Goal: Task Accomplishment & Management: Complete application form

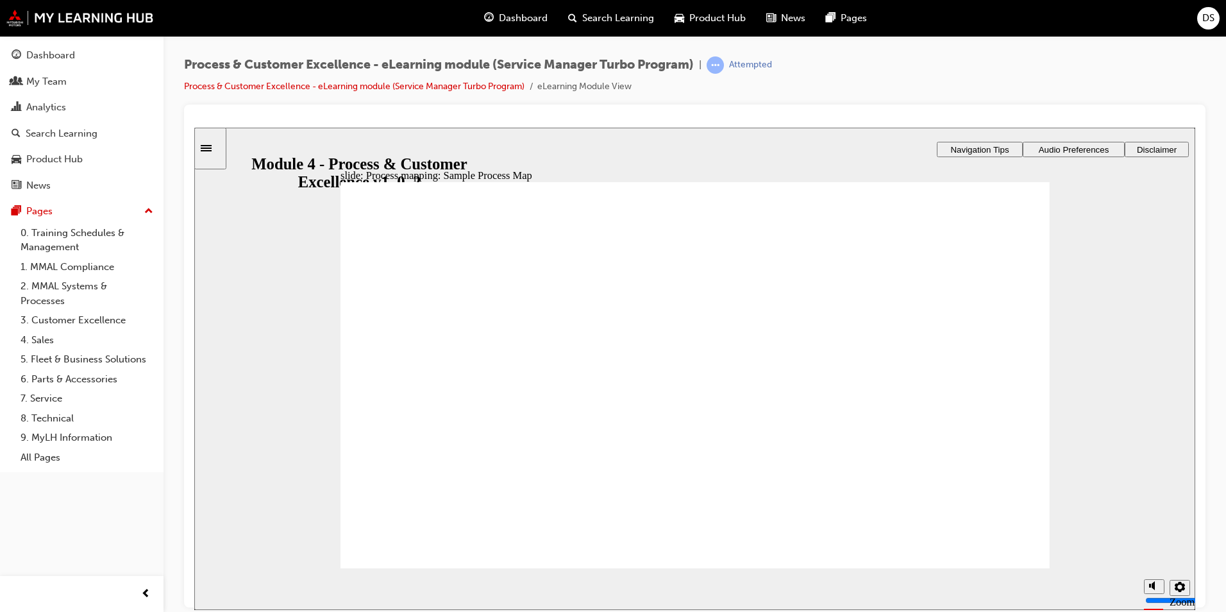
radio input "true"
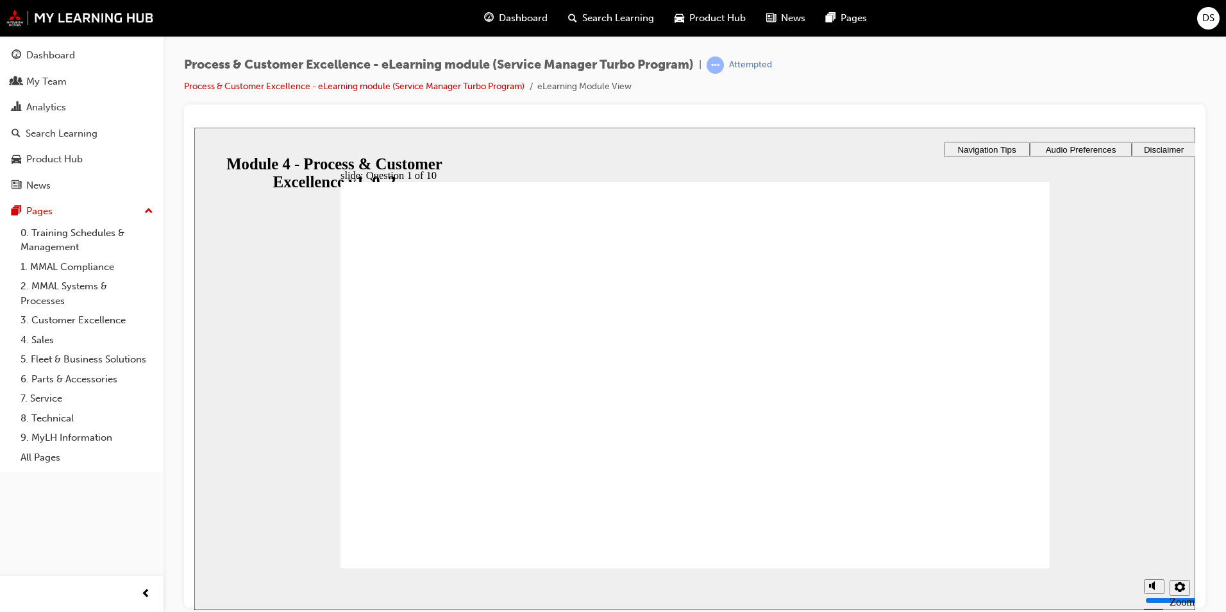
checkbox input "true"
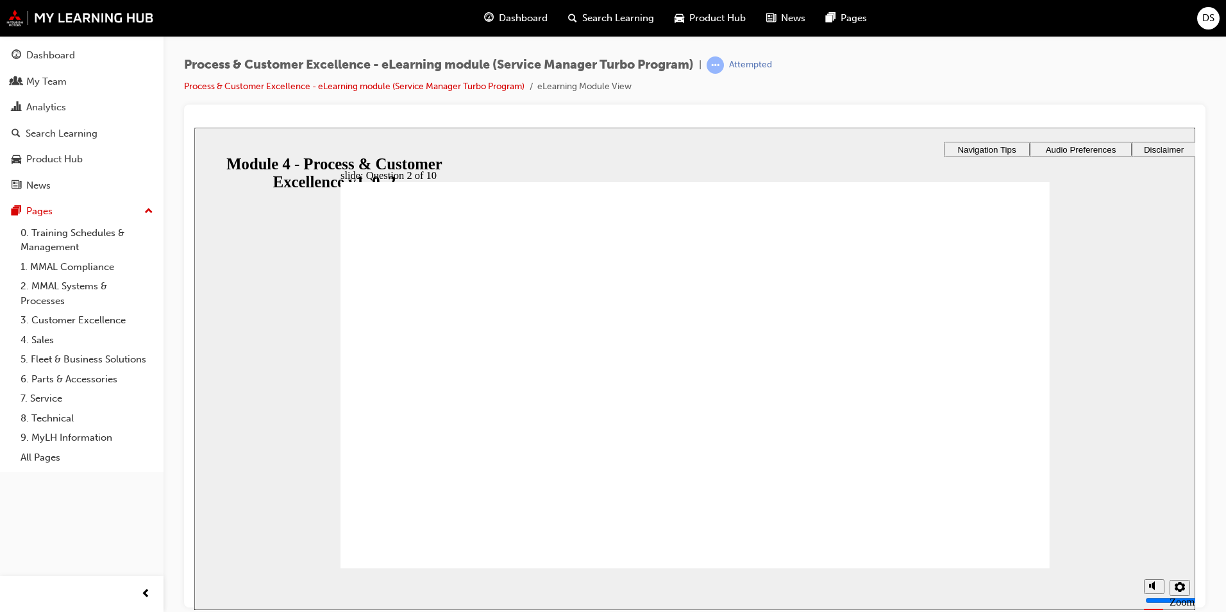
drag, startPoint x: 387, startPoint y: 364, endPoint x: 546, endPoint y: 349, distance: 159.1
radio input "true"
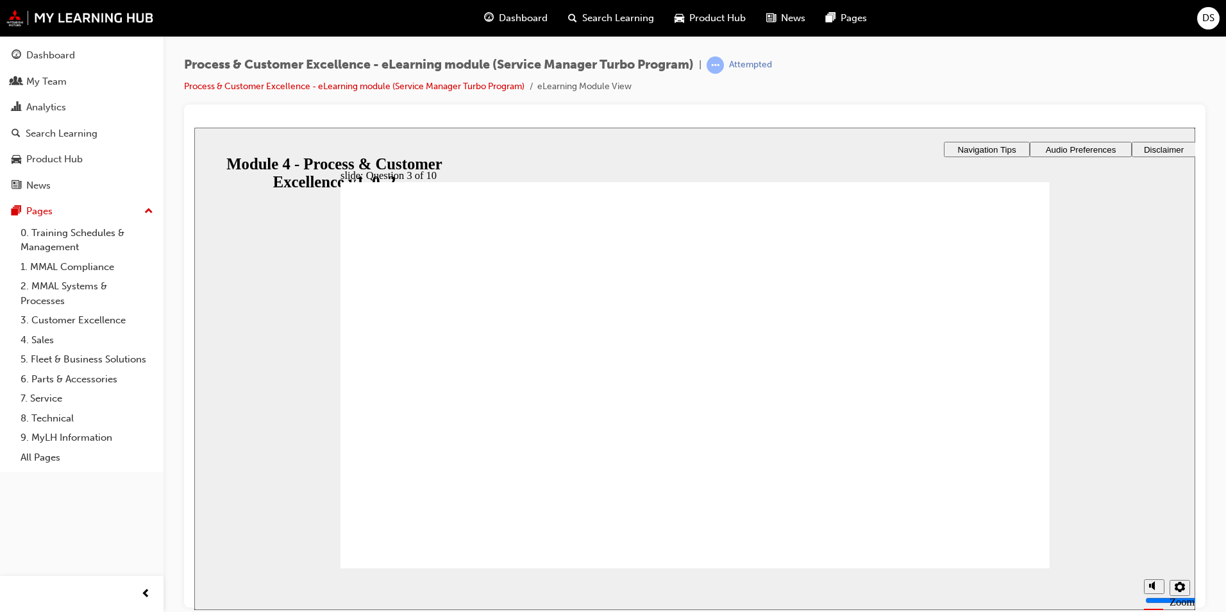
checkbox input "true"
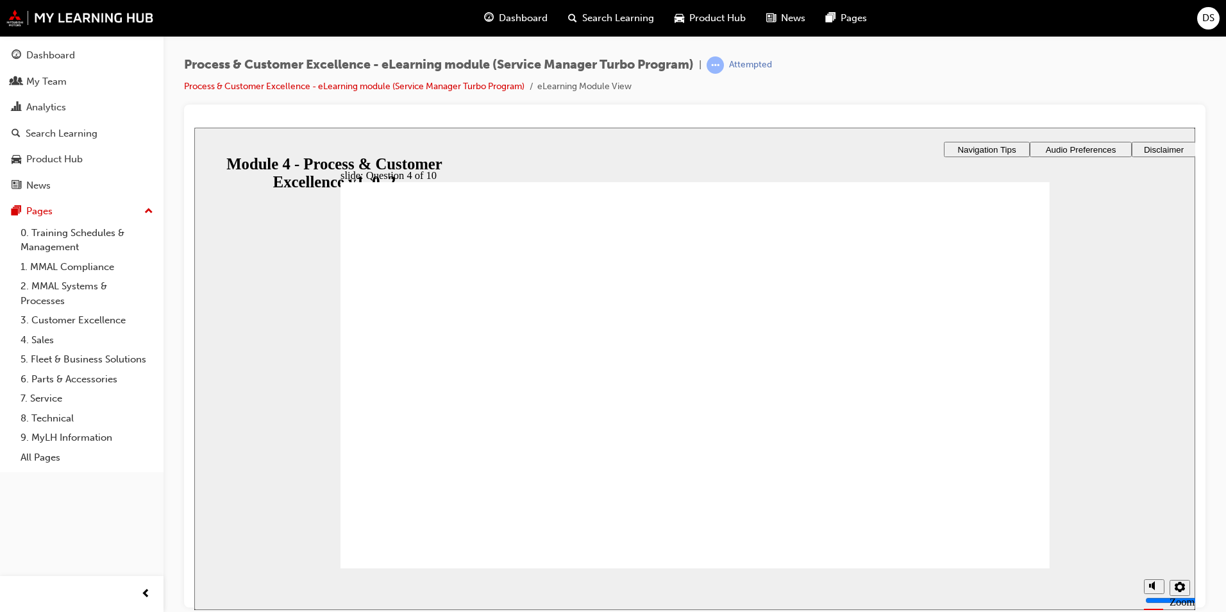
checkbox input "true"
radio input "false"
radio input "true"
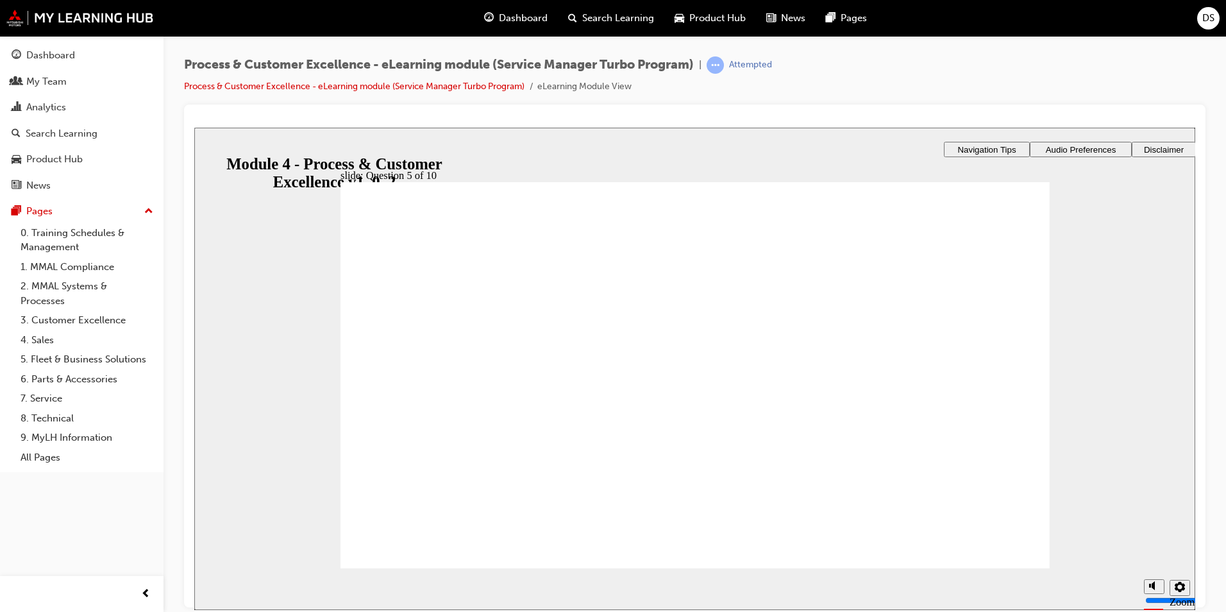
drag, startPoint x: 688, startPoint y: 487, endPoint x: 748, endPoint y: 493, distance: 60.0
radio input "true"
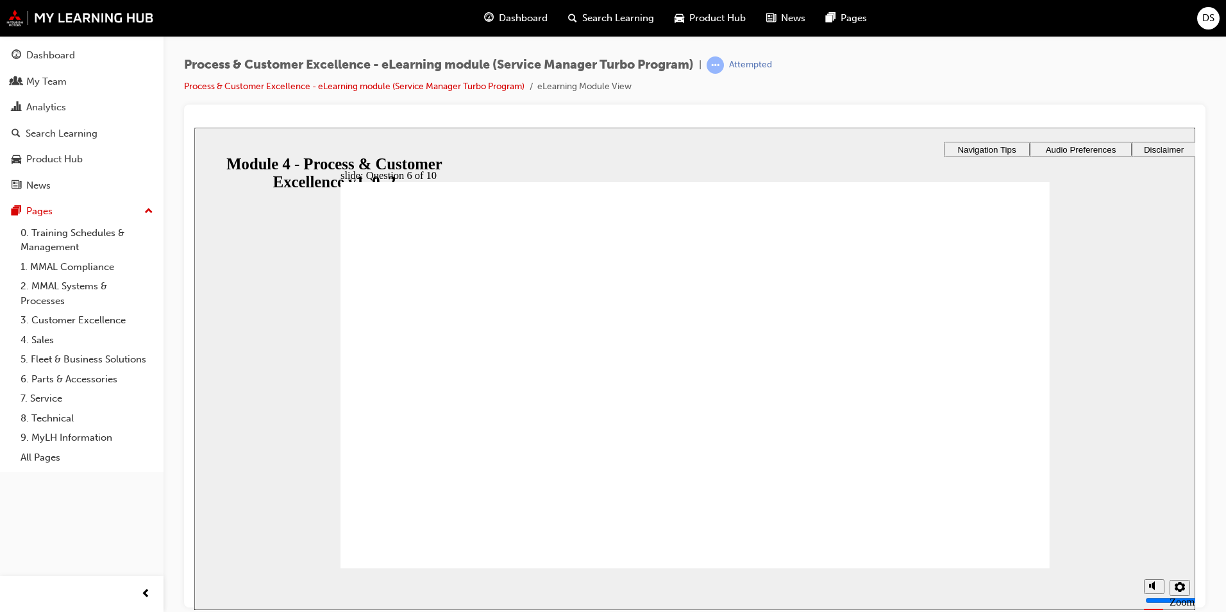
radio input "true"
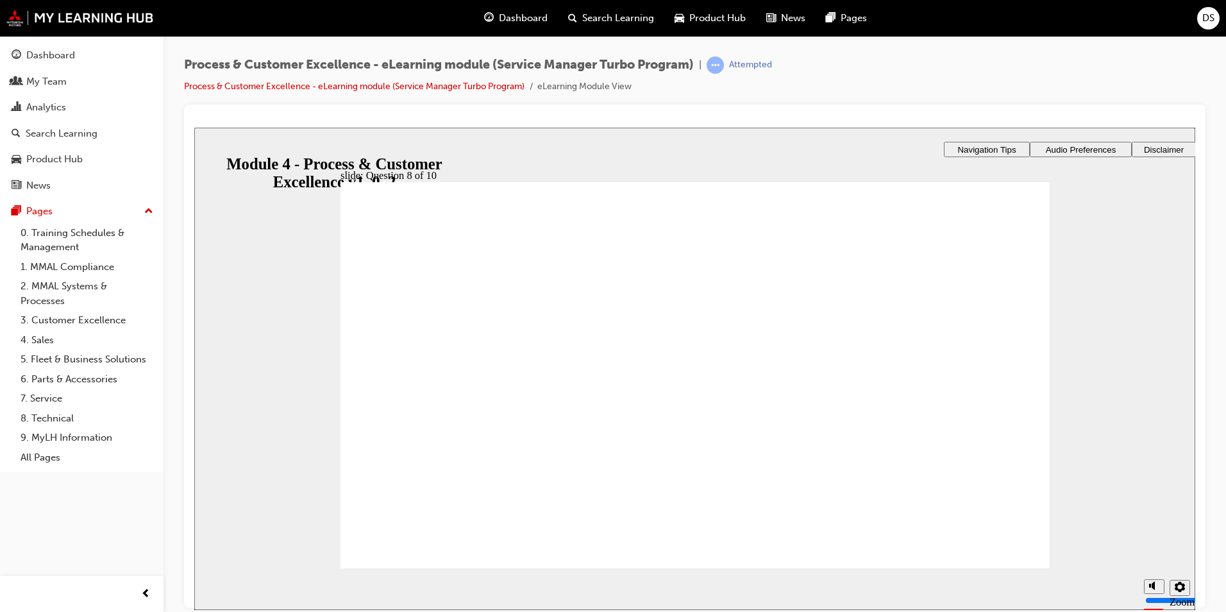
radio input "true"
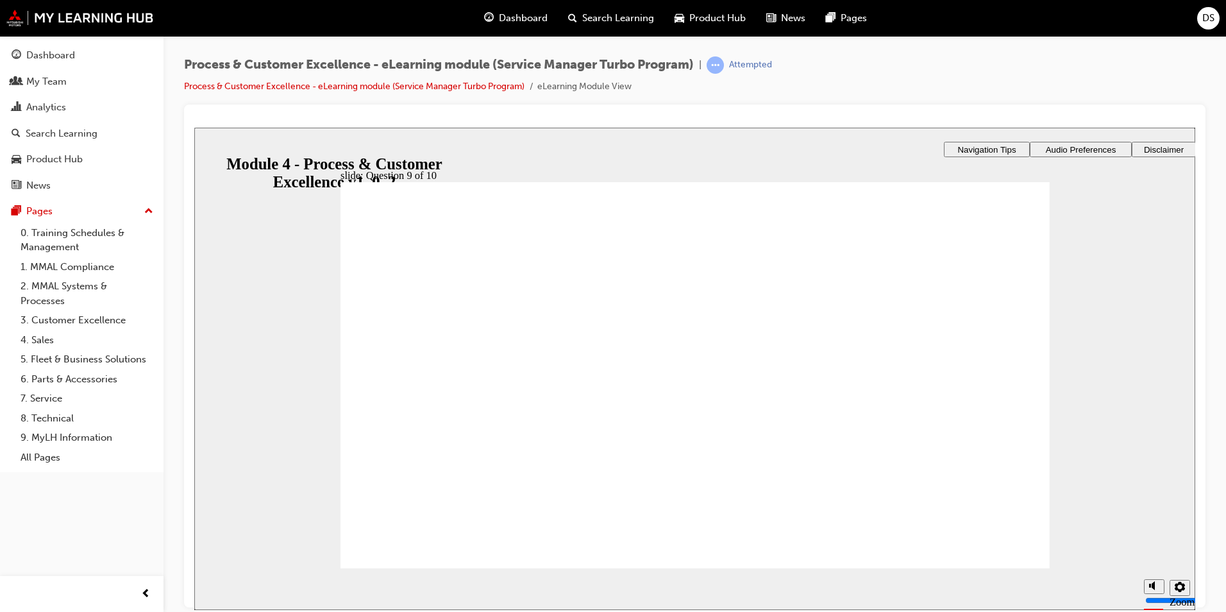
drag, startPoint x: 444, startPoint y: 364, endPoint x: 446, endPoint y: 328, distance: 36.0
drag, startPoint x: 453, startPoint y: 389, endPoint x: 449, endPoint y: 330, distance: 59.7
drag, startPoint x: 603, startPoint y: 451, endPoint x: 592, endPoint y: 362, distance: 90.4
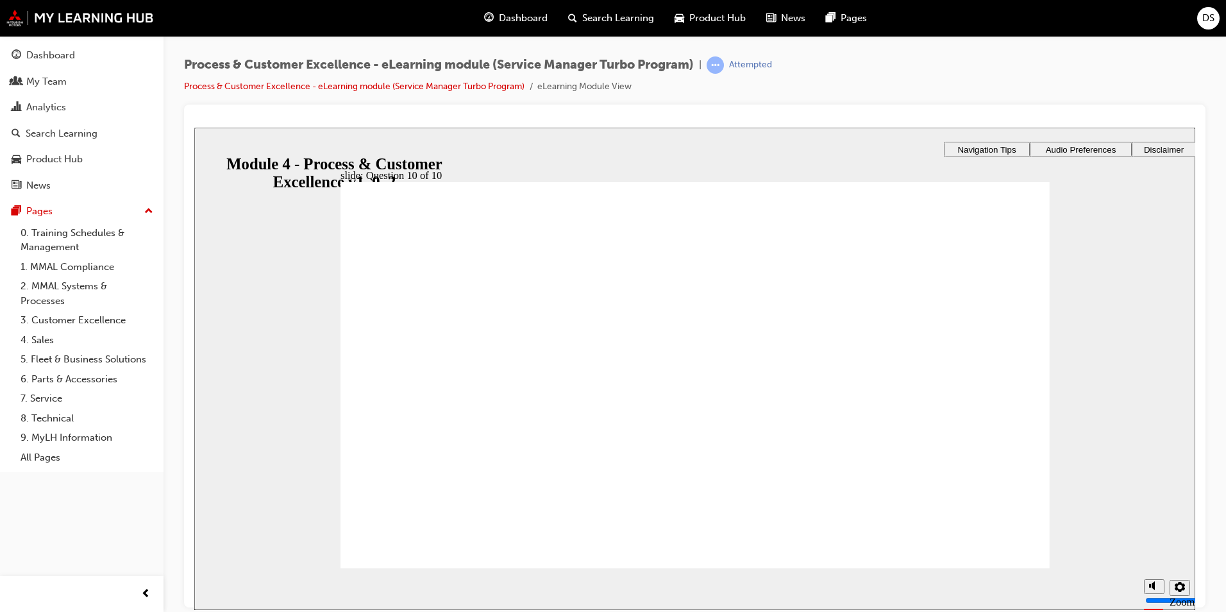
radio input "true"
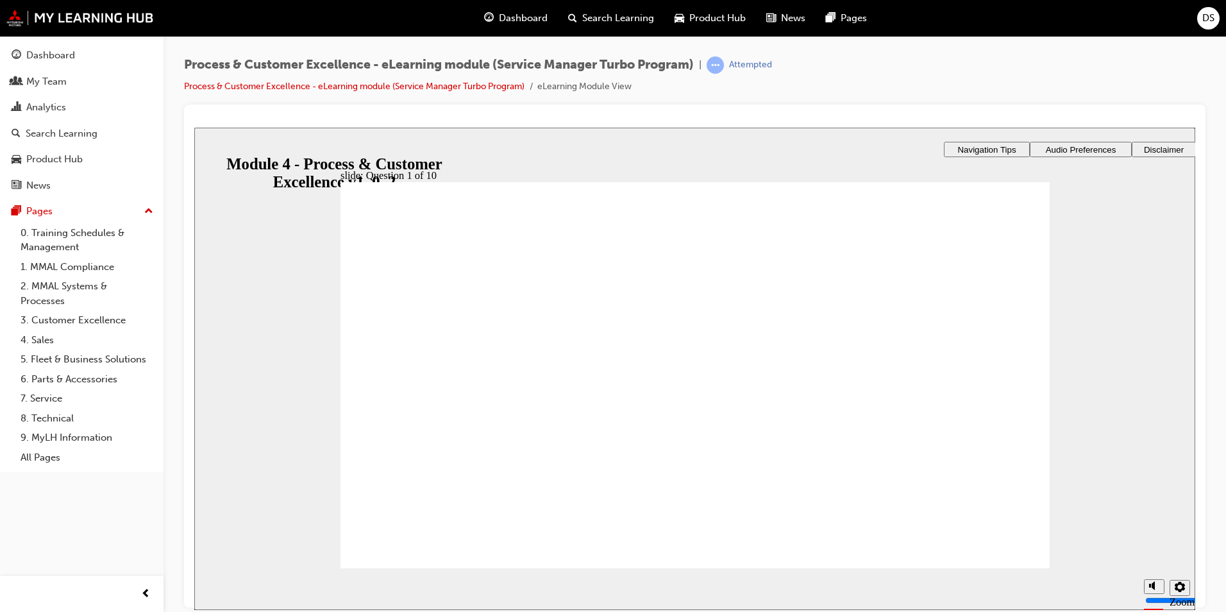
checkbox input "true"
drag, startPoint x: 387, startPoint y: 356, endPoint x: 391, endPoint y: 378, distance: 22.8
checkbox input "true"
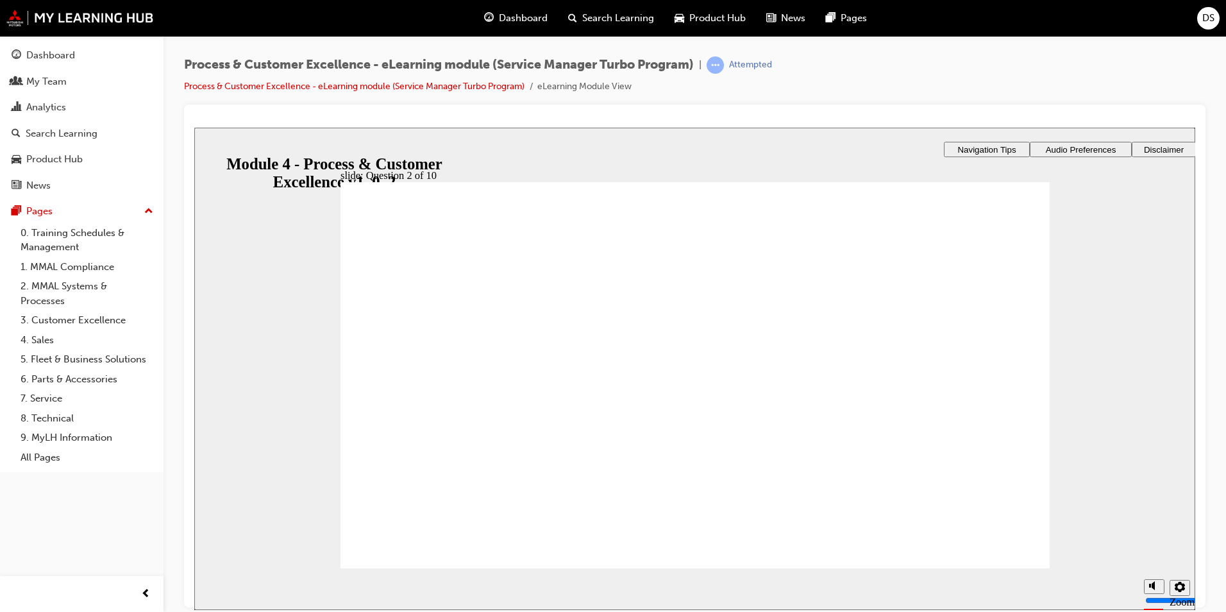
checkbox input "true"
drag, startPoint x: 405, startPoint y: 537, endPoint x: 415, endPoint y: 540, distance: 10.6
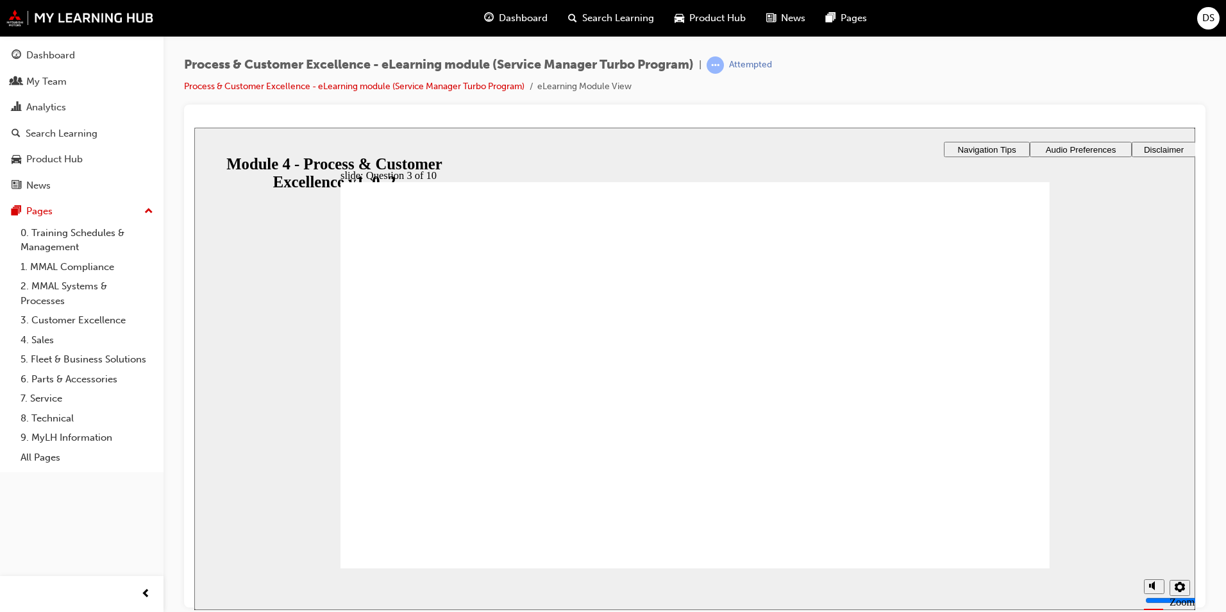
radio input "true"
drag, startPoint x: 682, startPoint y: 488, endPoint x: 759, endPoint y: 492, distance: 76.4
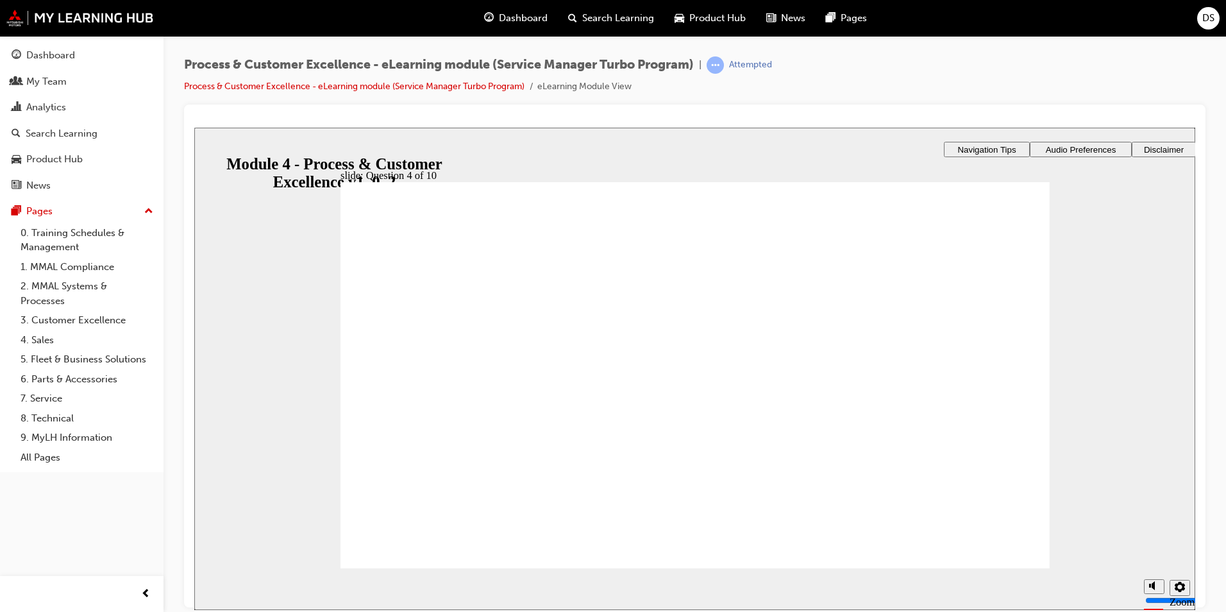
checkbox input "true"
drag, startPoint x: 412, startPoint y: 310, endPoint x: 393, endPoint y: 345, distance: 39.3
checkbox input "true"
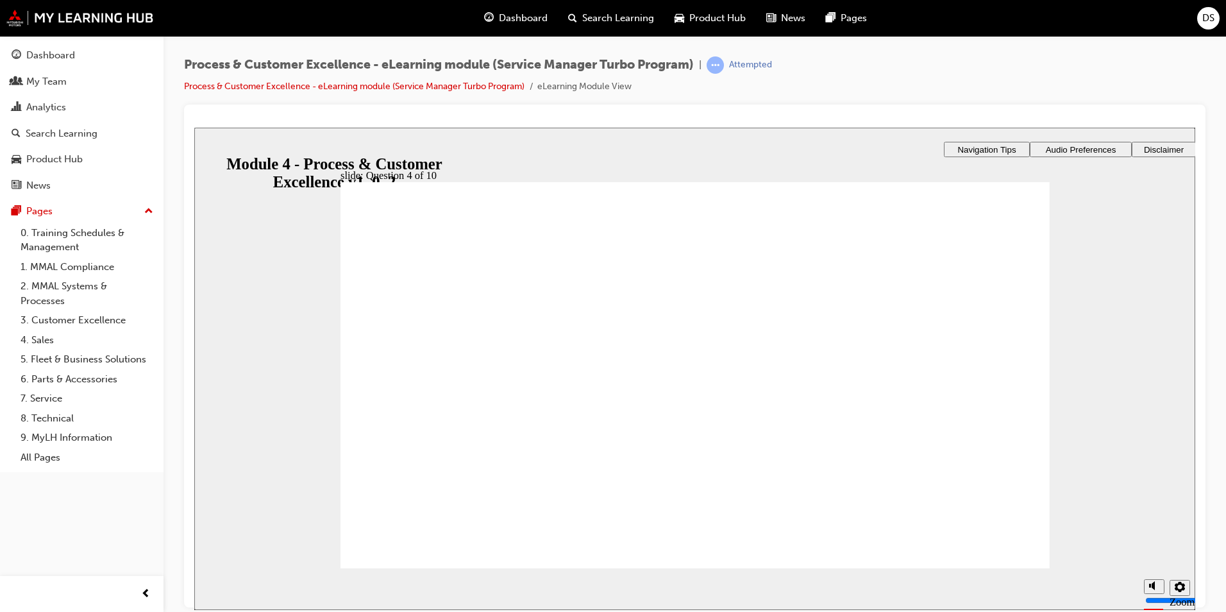
radio input "true"
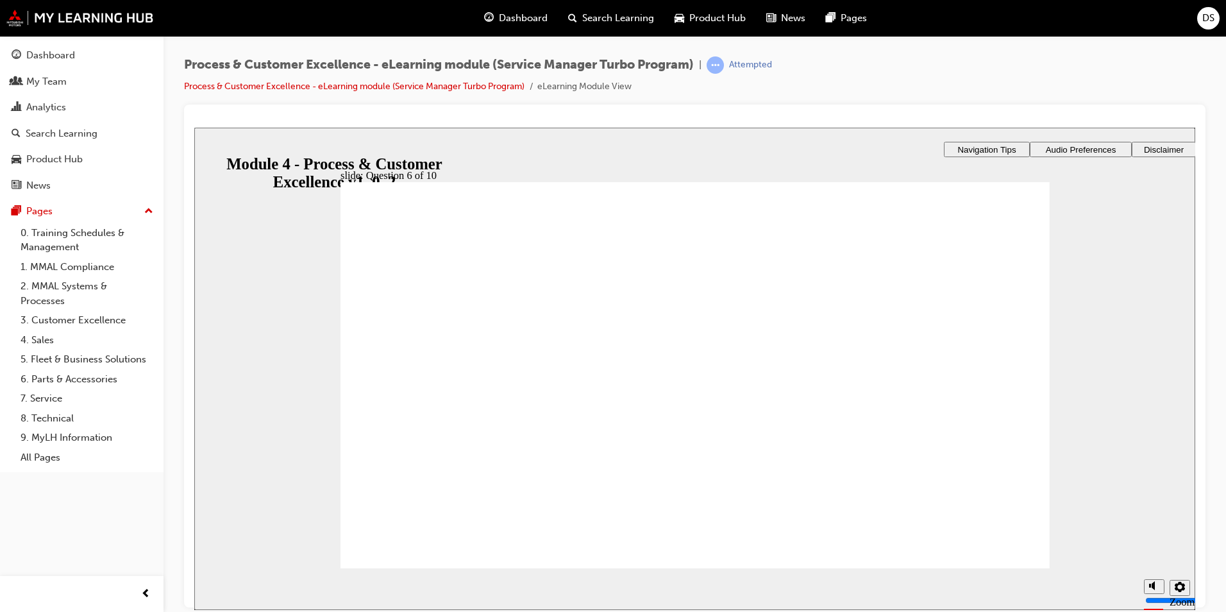
radio input "true"
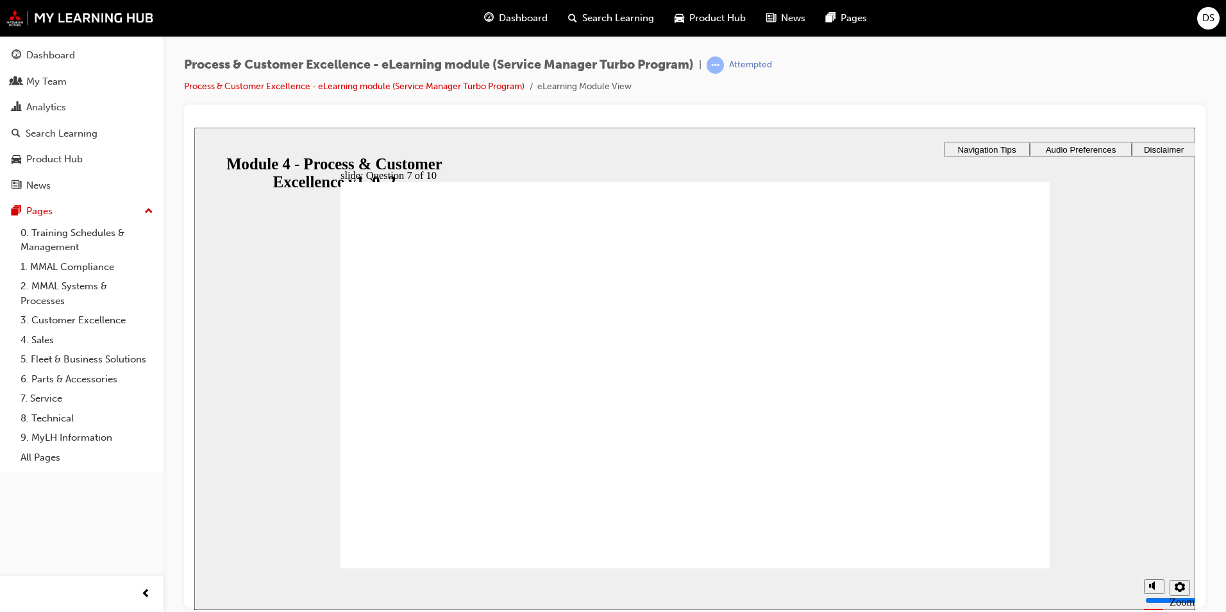
radio input "true"
drag, startPoint x: 712, startPoint y: 487, endPoint x: 823, endPoint y: 499, distance: 112.2
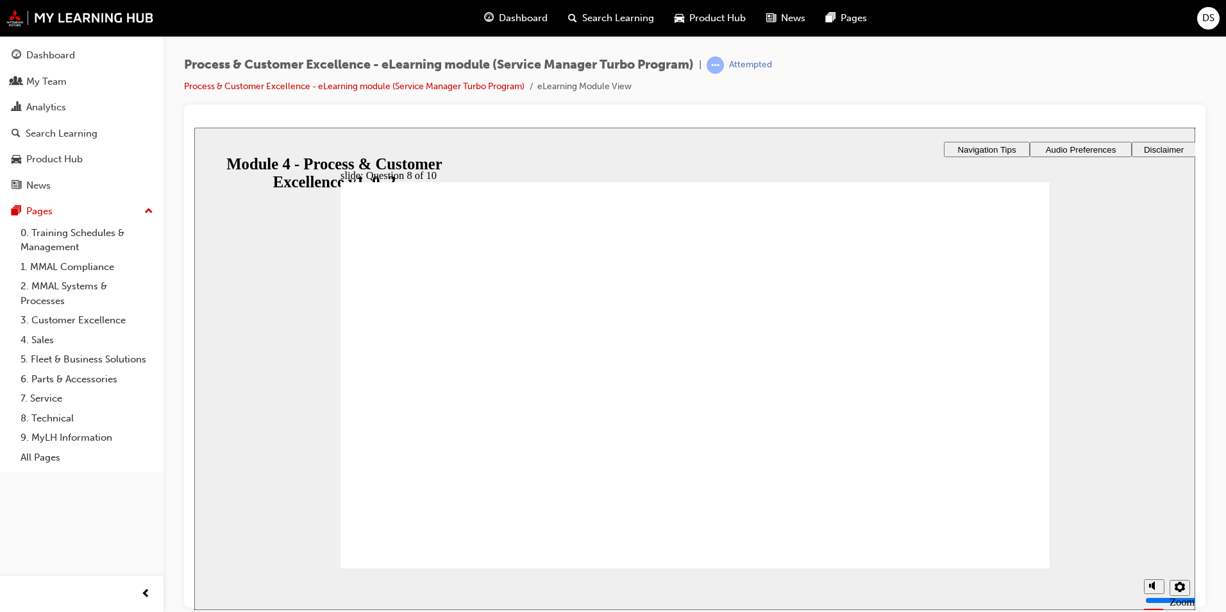
radio input "true"
drag, startPoint x: 700, startPoint y: 491, endPoint x: 808, endPoint y: 495, distance: 108.4
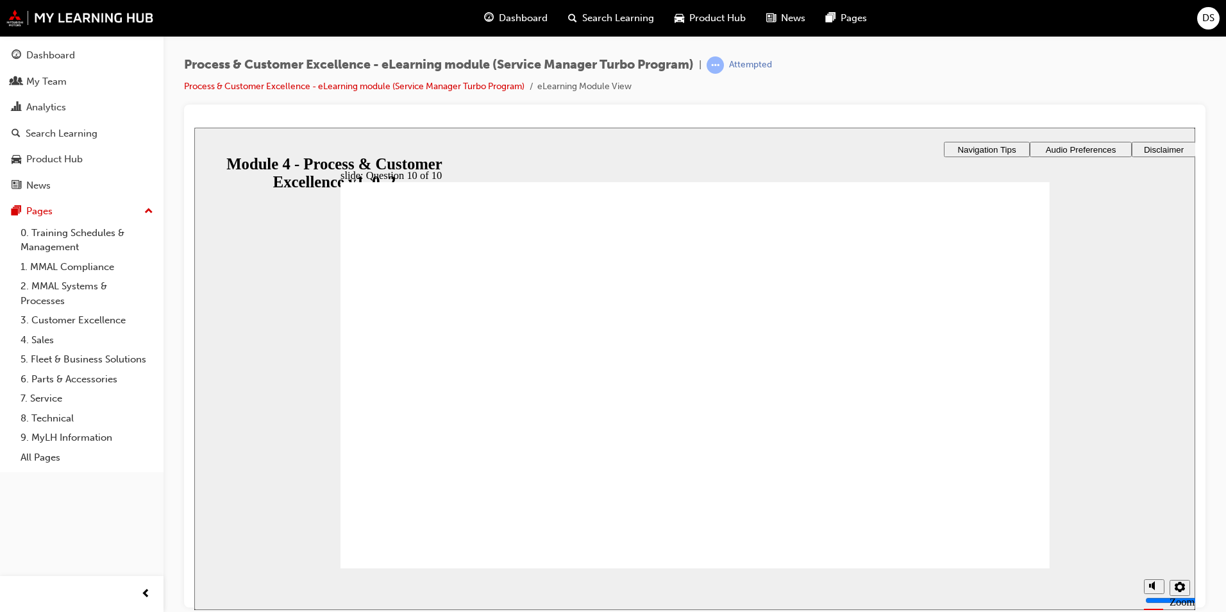
drag, startPoint x: 474, startPoint y: 358, endPoint x: 489, endPoint y: 455, distance: 97.8
drag, startPoint x: 483, startPoint y: 456, endPoint x: 478, endPoint y: 315, distance: 140.5
drag, startPoint x: 493, startPoint y: 392, endPoint x: 491, endPoint y: 365, distance: 26.4
drag, startPoint x: 489, startPoint y: 358, endPoint x: 498, endPoint y: 389, distance: 32.1
drag, startPoint x: 470, startPoint y: 385, endPoint x: 473, endPoint y: 354, distance: 31.6
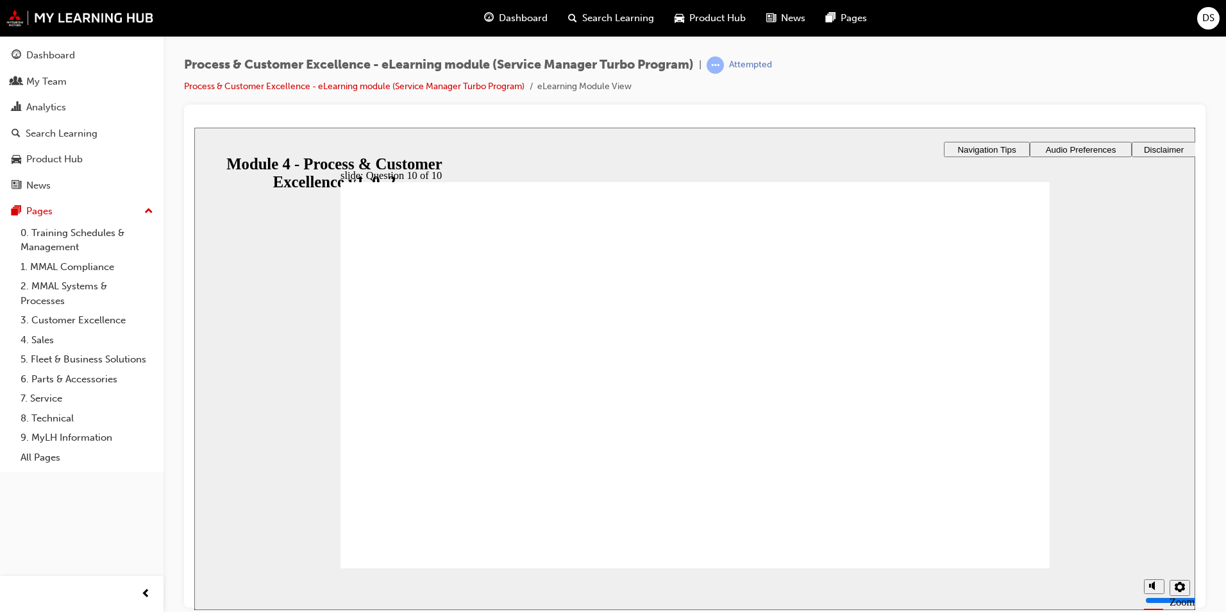
drag, startPoint x: 532, startPoint y: 420, endPoint x: 533, endPoint y: 452, distance: 32.1
drag, startPoint x: 498, startPoint y: 451, endPoint x: 492, endPoint y: 415, distance: 35.7
drag, startPoint x: 676, startPoint y: 496, endPoint x: 725, endPoint y: 498, distance: 48.7
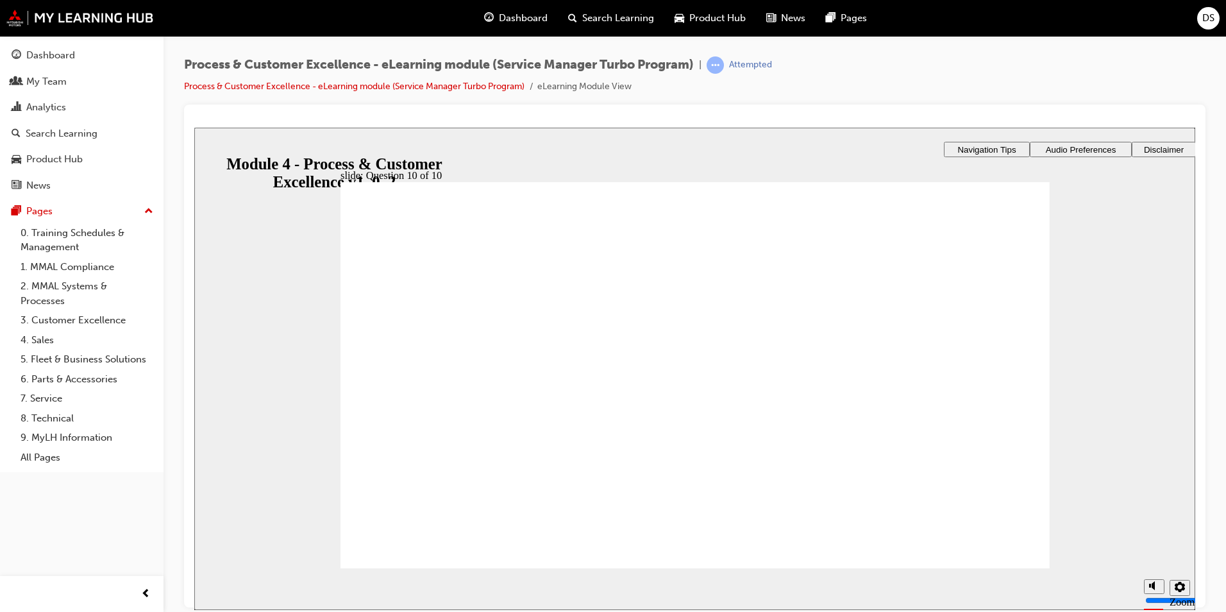
radio input "true"
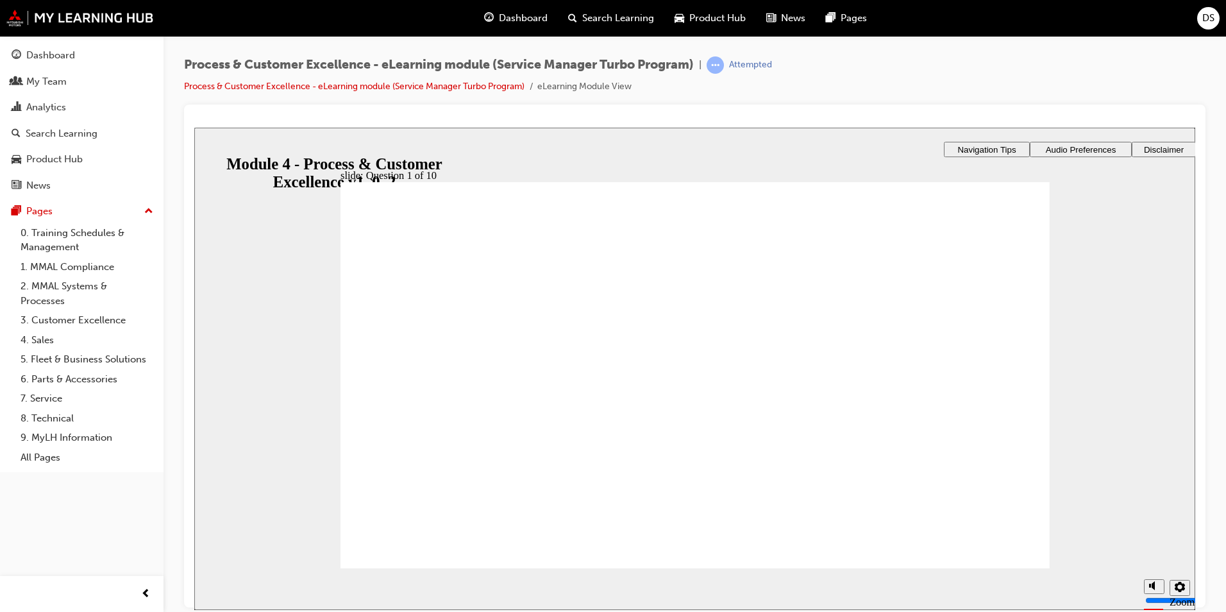
checkbox input "true"
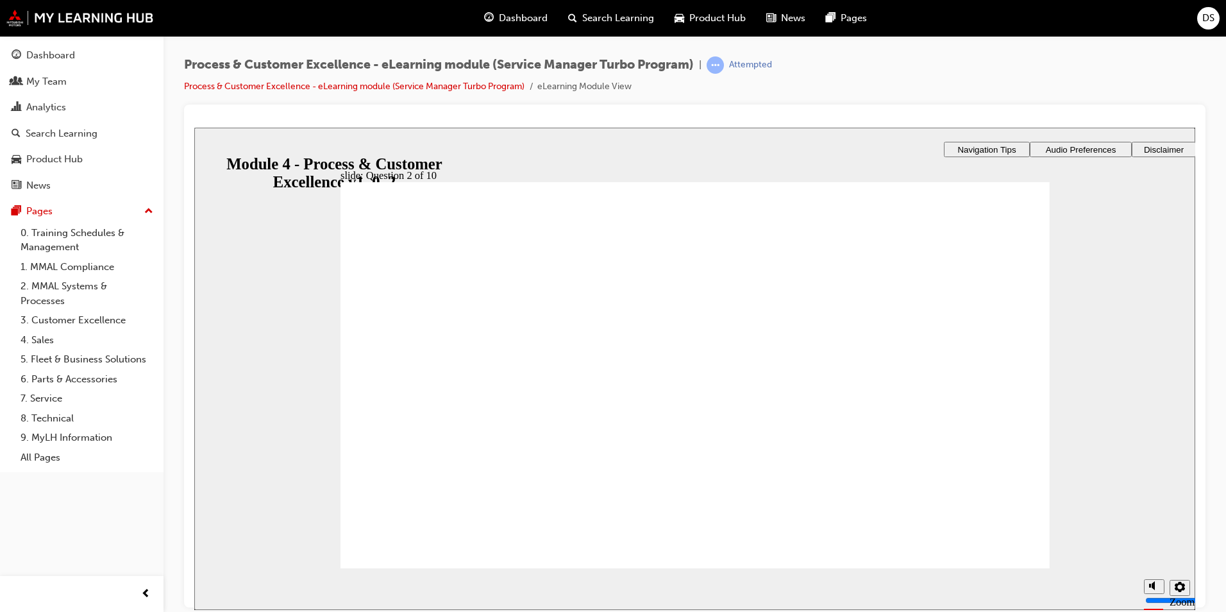
radio input "true"
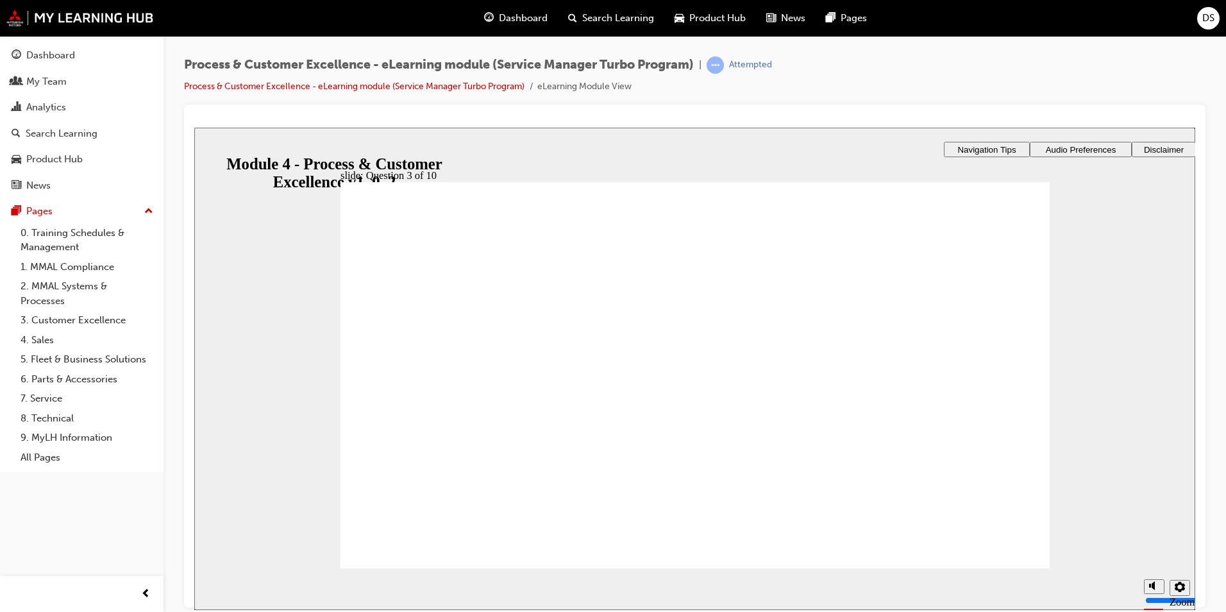
checkbox input "true"
drag, startPoint x: 392, startPoint y: 378, endPoint x: 393, endPoint y: 410, distance: 32.1
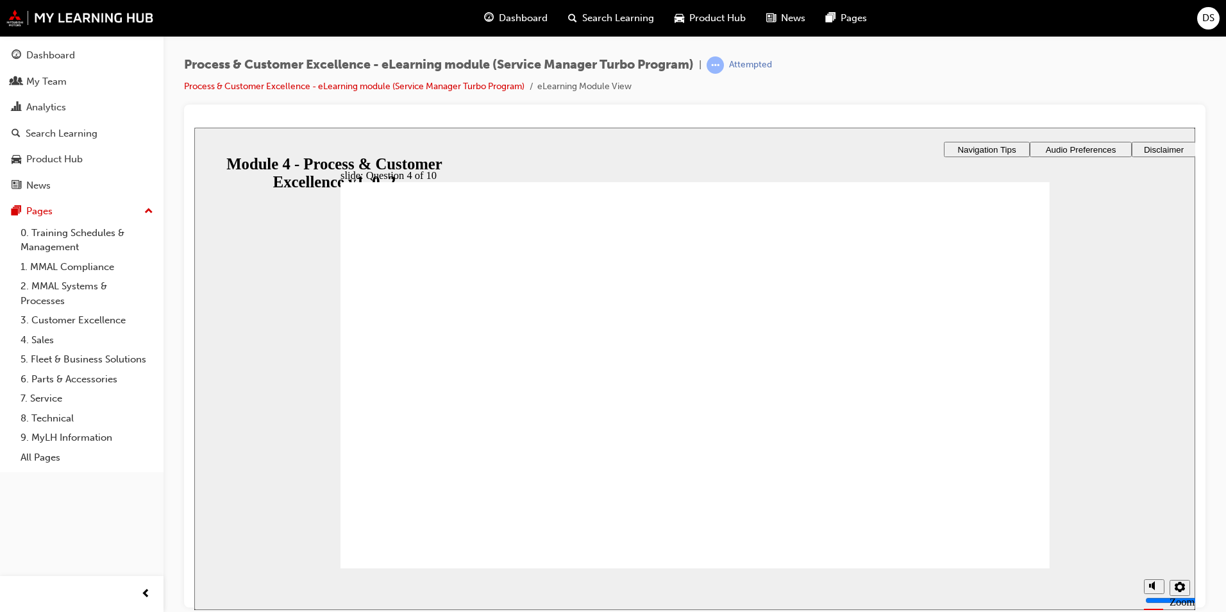
checkbox input "true"
drag, startPoint x: 394, startPoint y: 400, endPoint x: 421, endPoint y: 416, distance: 31.3
radio input "true"
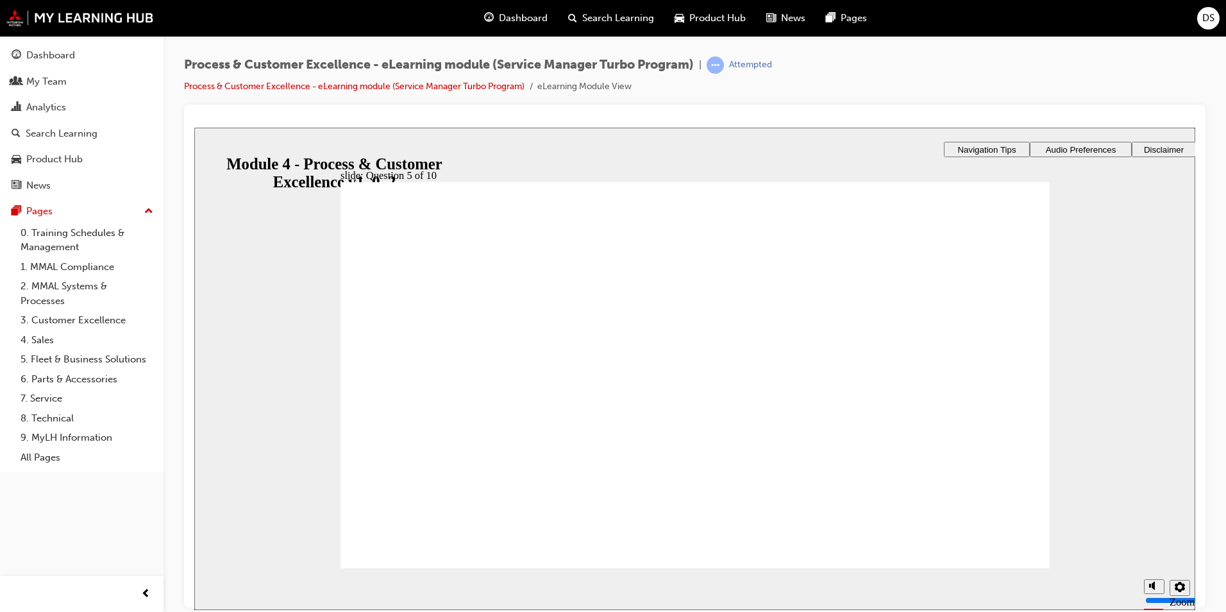
radio input "false"
radio input "true"
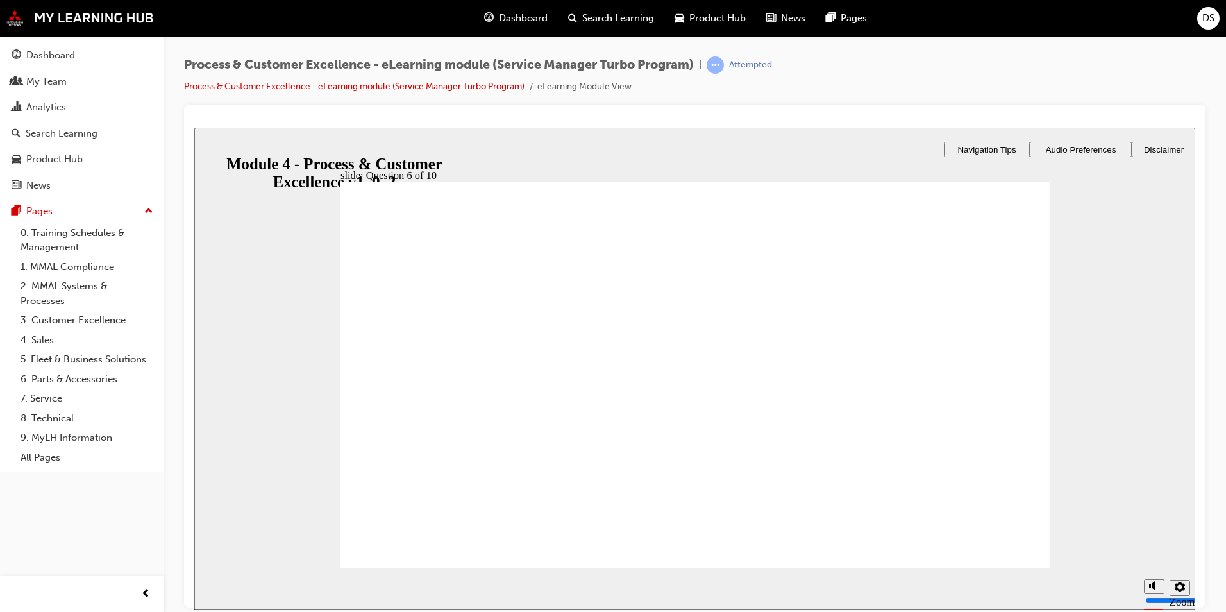
radio input "true"
drag, startPoint x: 671, startPoint y: 492, endPoint x: 778, endPoint y: 499, distance: 107.3
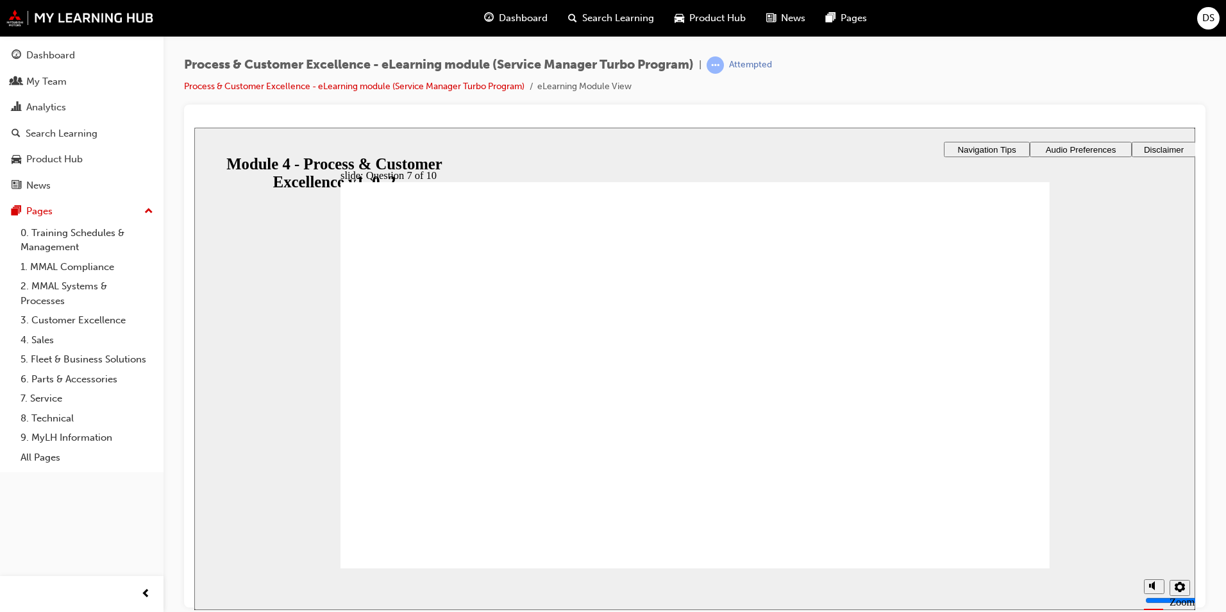
radio input "true"
drag, startPoint x: 391, startPoint y: 328, endPoint x: 397, endPoint y: 358, distance: 30.7
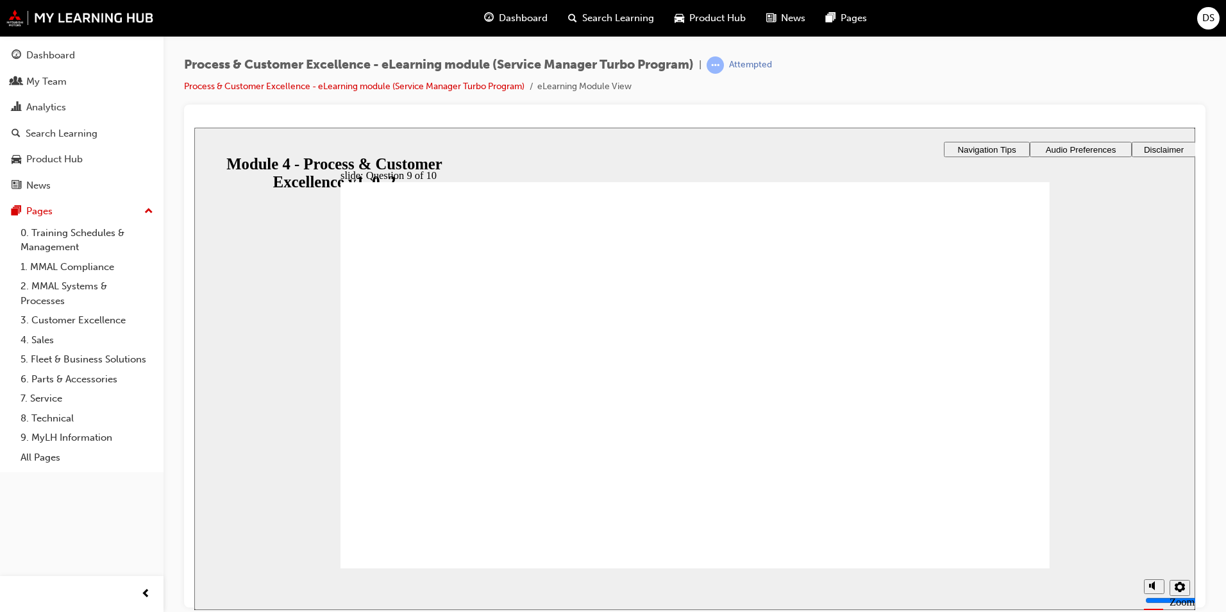
radio input "true"
drag, startPoint x: 462, startPoint y: 392, endPoint x: 468, endPoint y: 358, distance: 33.8
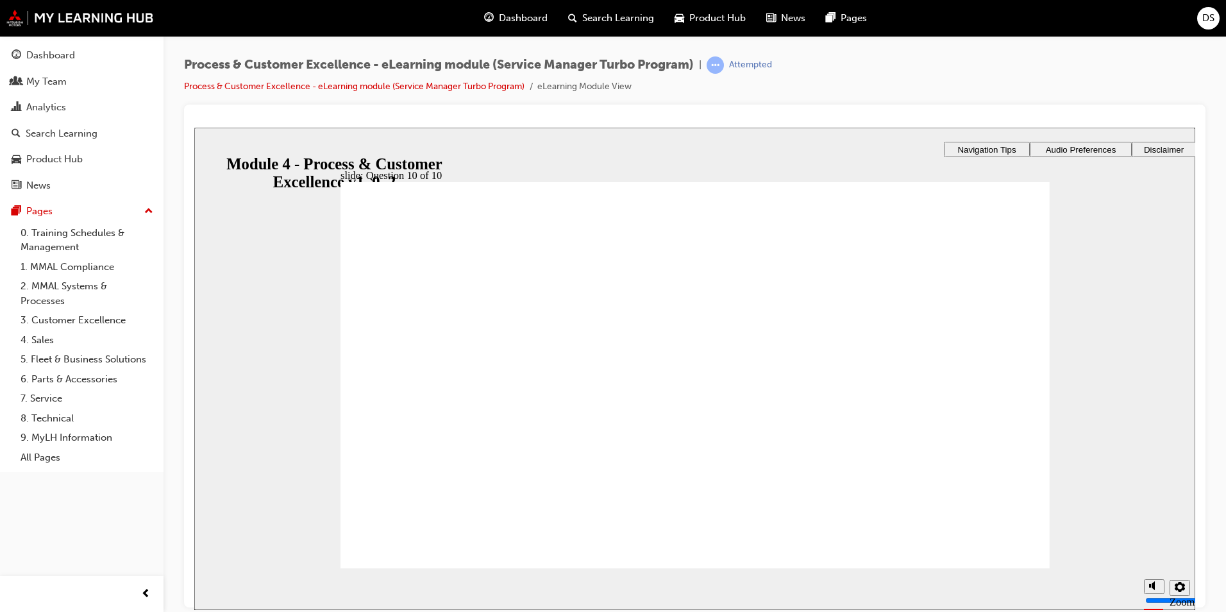
drag, startPoint x: 453, startPoint y: 435, endPoint x: 455, endPoint y: 380, distance: 54.5
drag, startPoint x: 691, startPoint y: 497, endPoint x: 814, endPoint y: 499, distance: 123.1
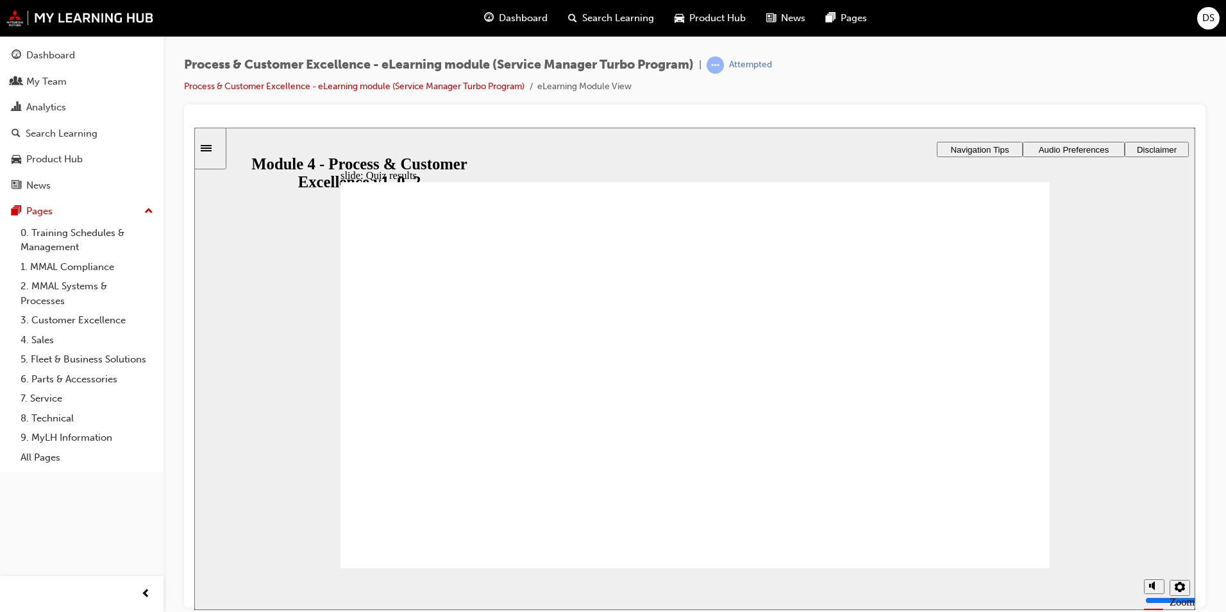
radio input "true"
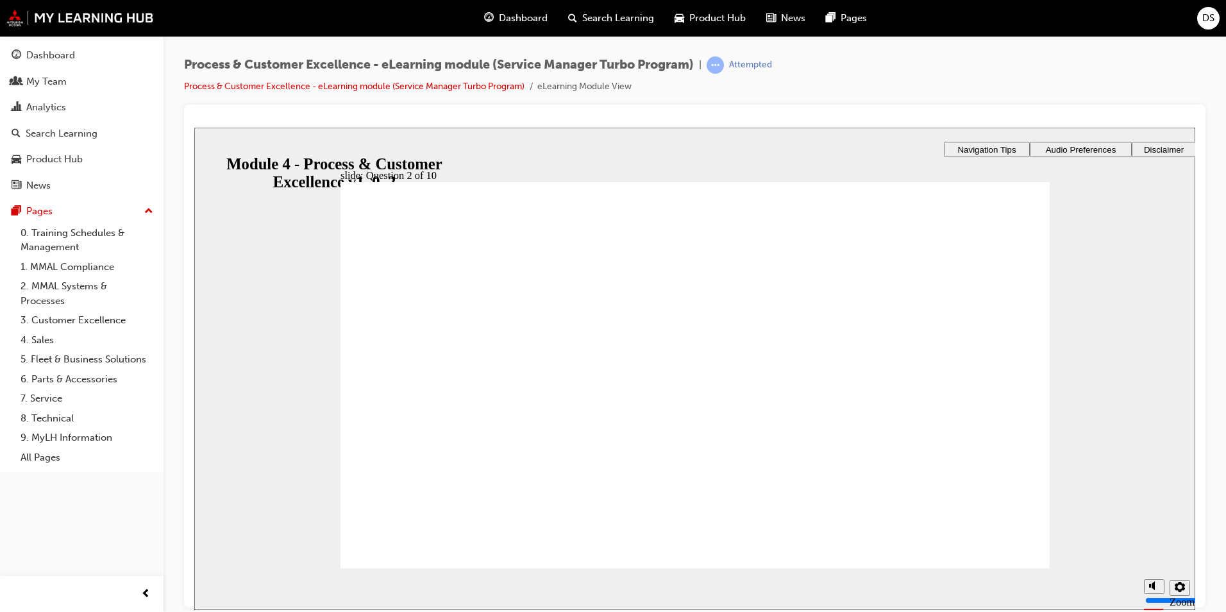
checkbox input "true"
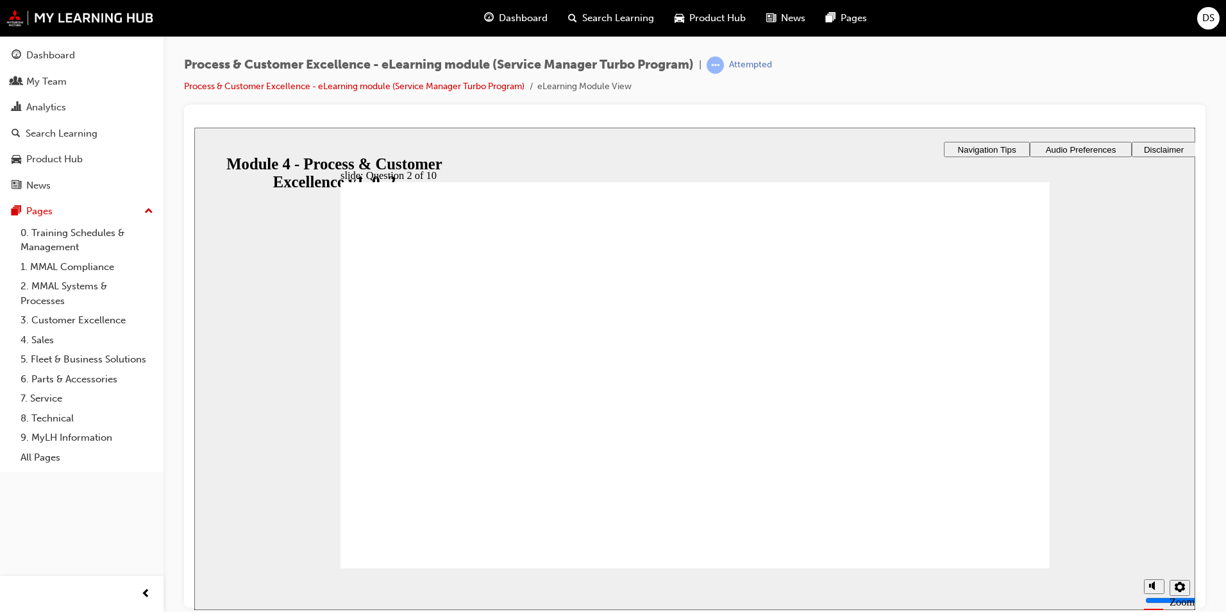
radio input "true"
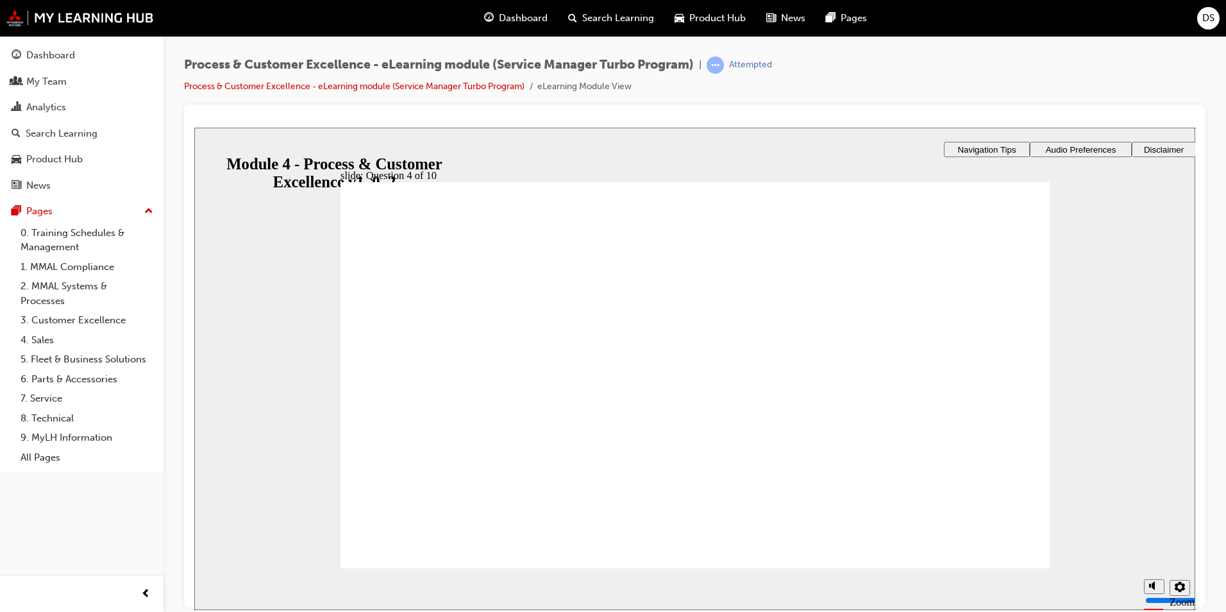
checkbox input "true"
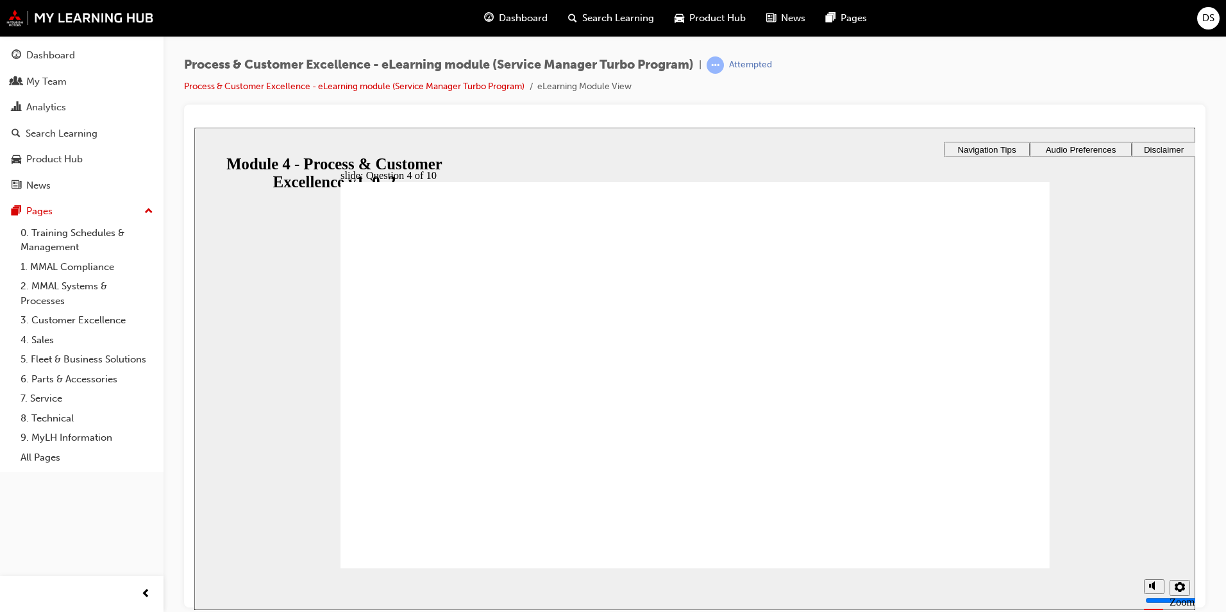
radio input "true"
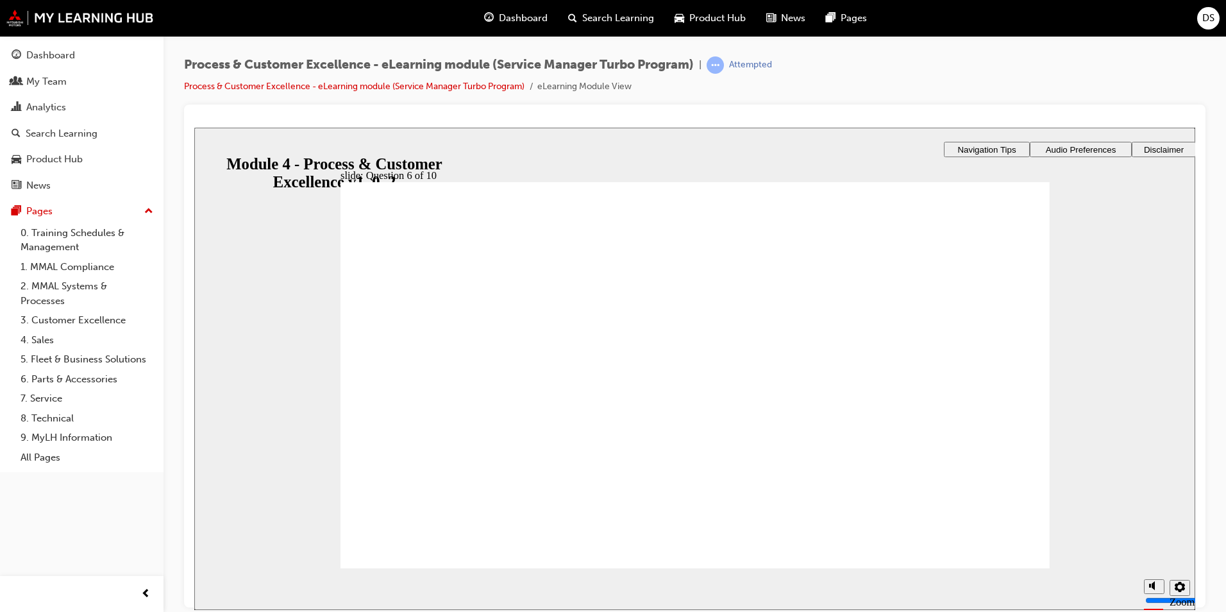
radio input "true"
drag, startPoint x: 688, startPoint y: 490, endPoint x: 750, endPoint y: 499, distance: 62.8
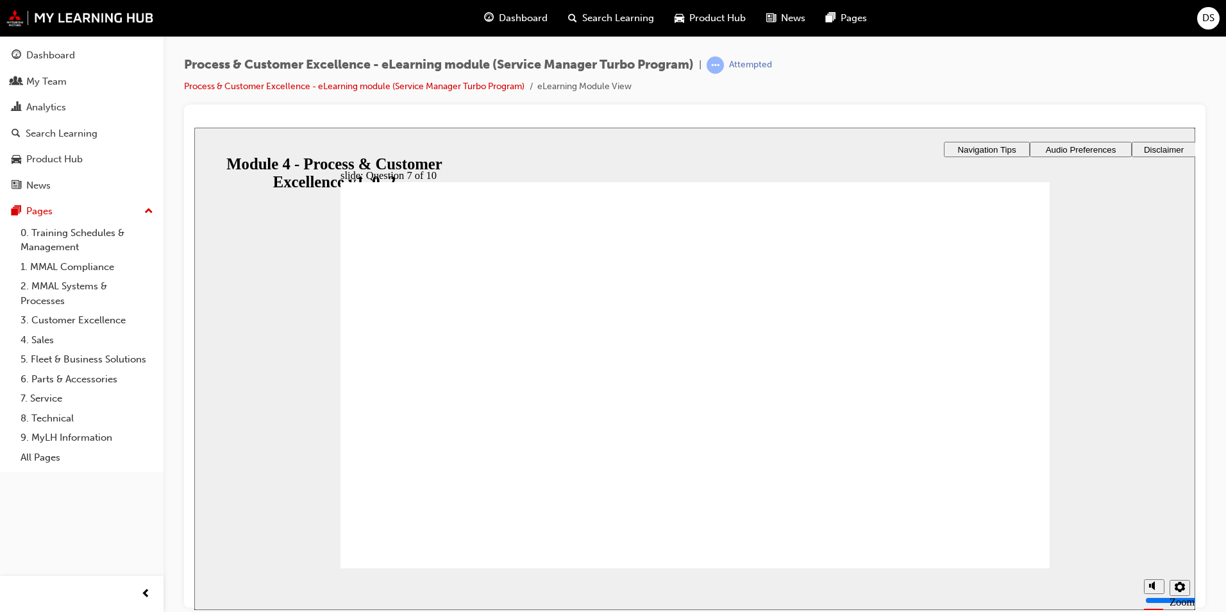
radio input "true"
drag, startPoint x: 710, startPoint y: 480, endPoint x: 807, endPoint y: 501, distance: 99.9
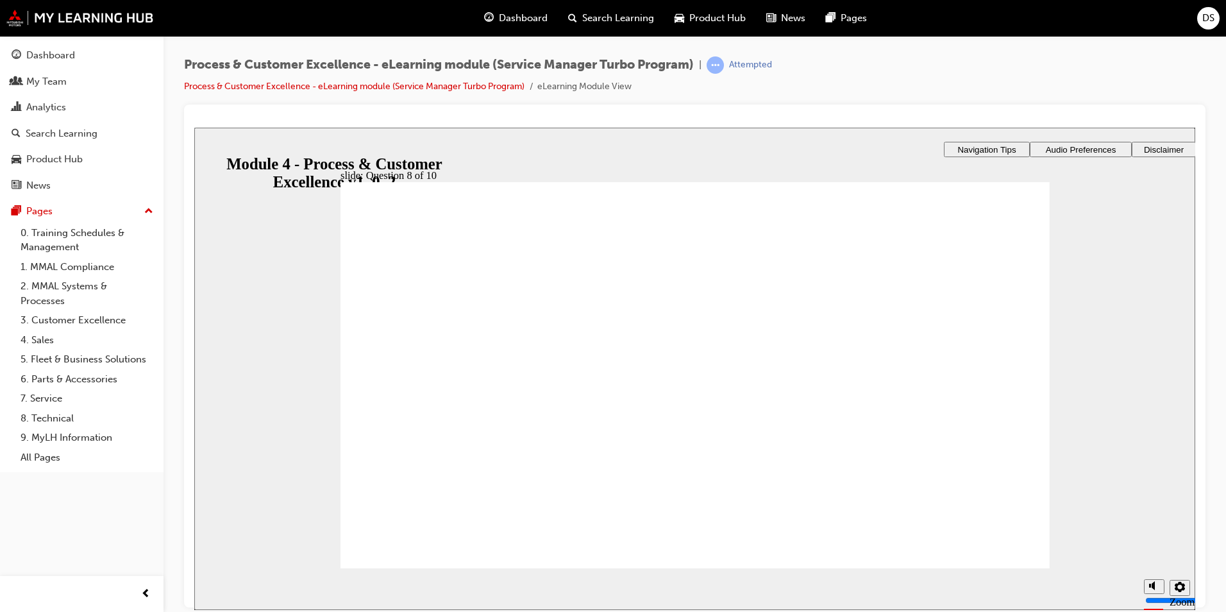
radio input "true"
drag, startPoint x: 483, startPoint y: 424, endPoint x: 477, endPoint y: 331, distance: 93.2
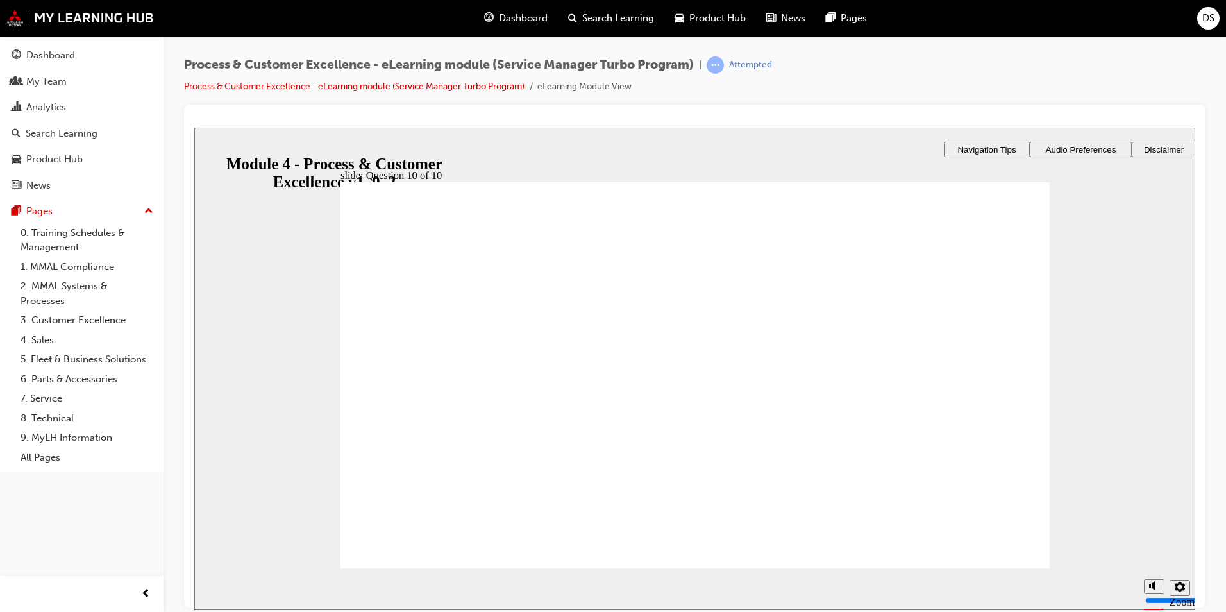
drag, startPoint x: 488, startPoint y: 426, endPoint x: 491, endPoint y: 394, distance: 31.6
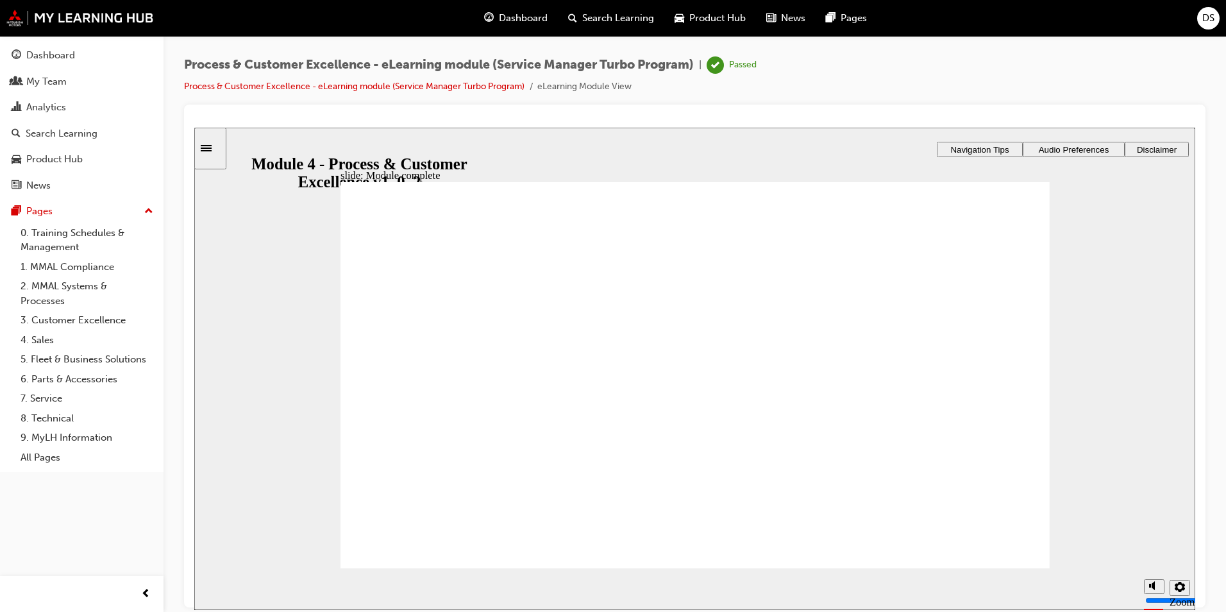
click at [61, 57] on div "Dashboard" at bounding box center [50, 55] width 49 height 15
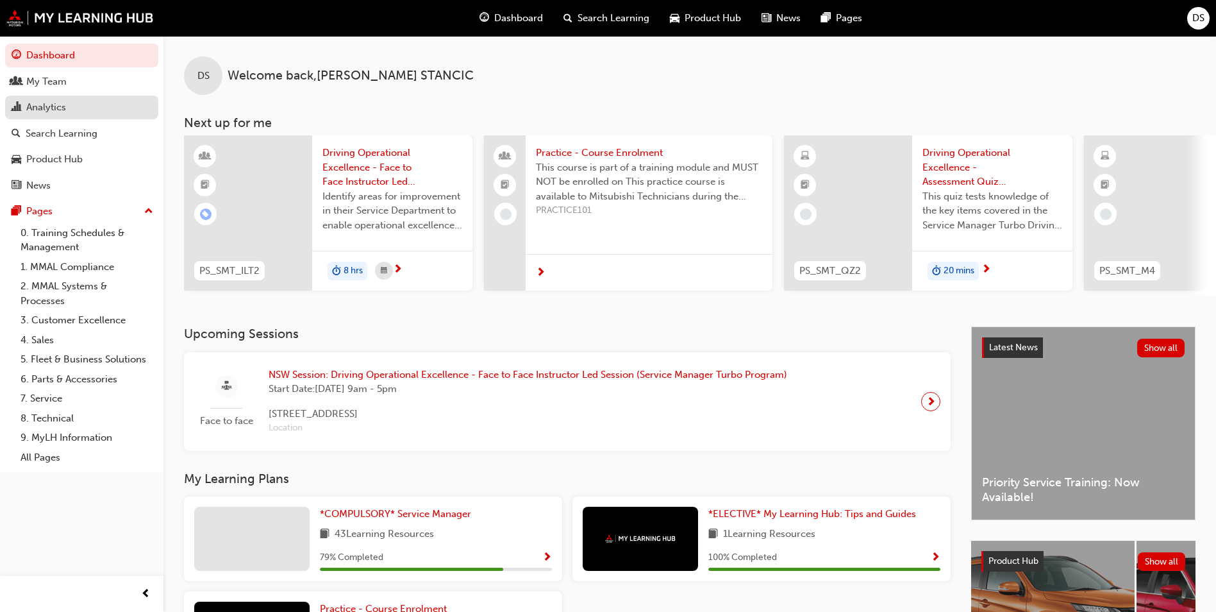
click at [53, 108] on div "Analytics" at bounding box center [46, 107] width 40 height 15
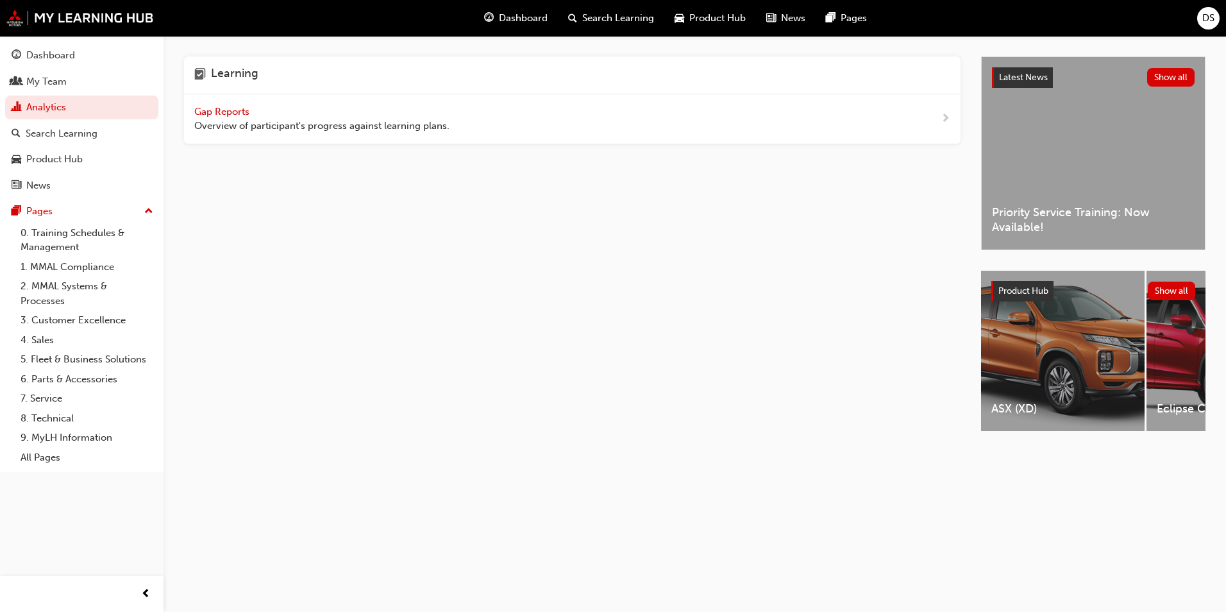
click at [211, 107] on span "Gap Reports" at bounding box center [223, 112] width 58 height 12
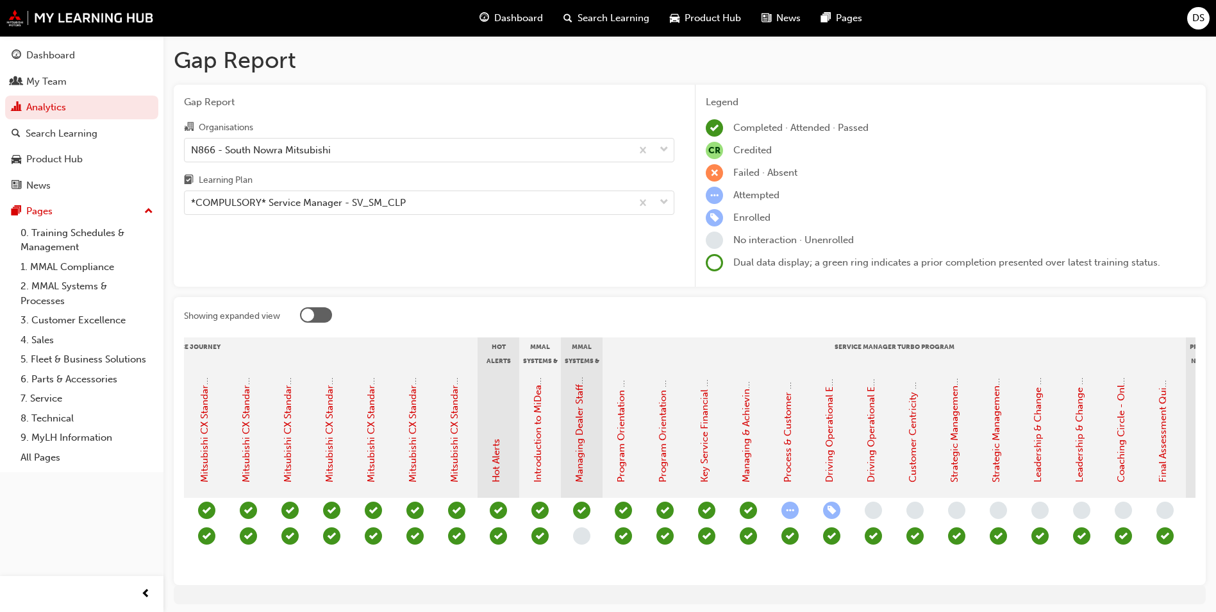
scroll to position [0, 658]
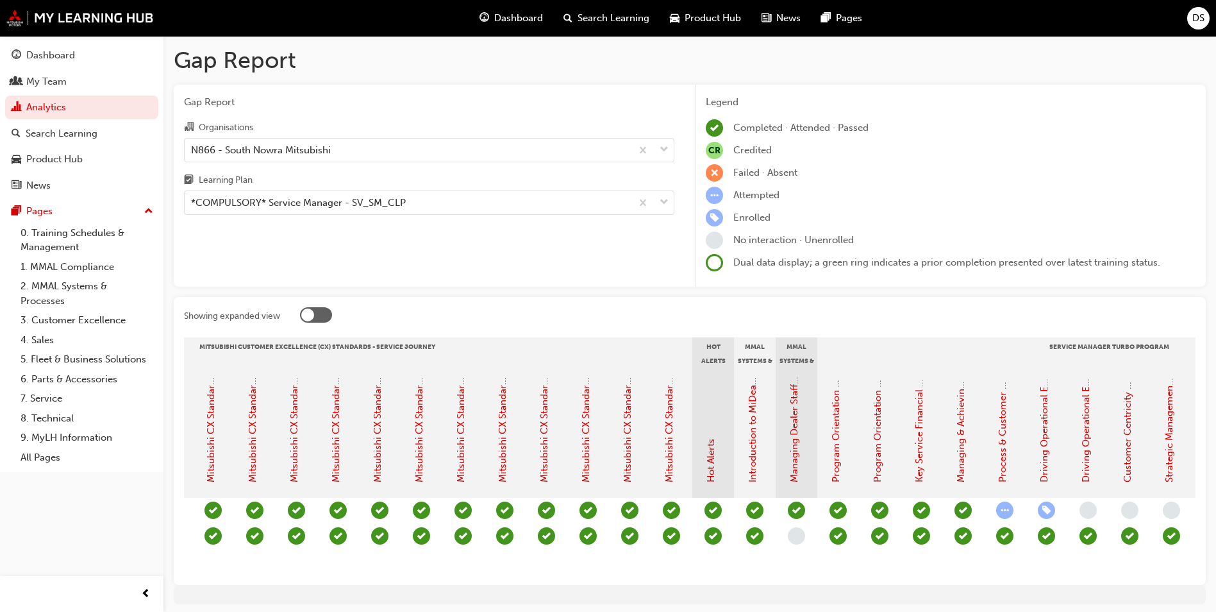
click at [1207, 18] on div "DS" at bounding box center [1198, 18] width 22 height 22
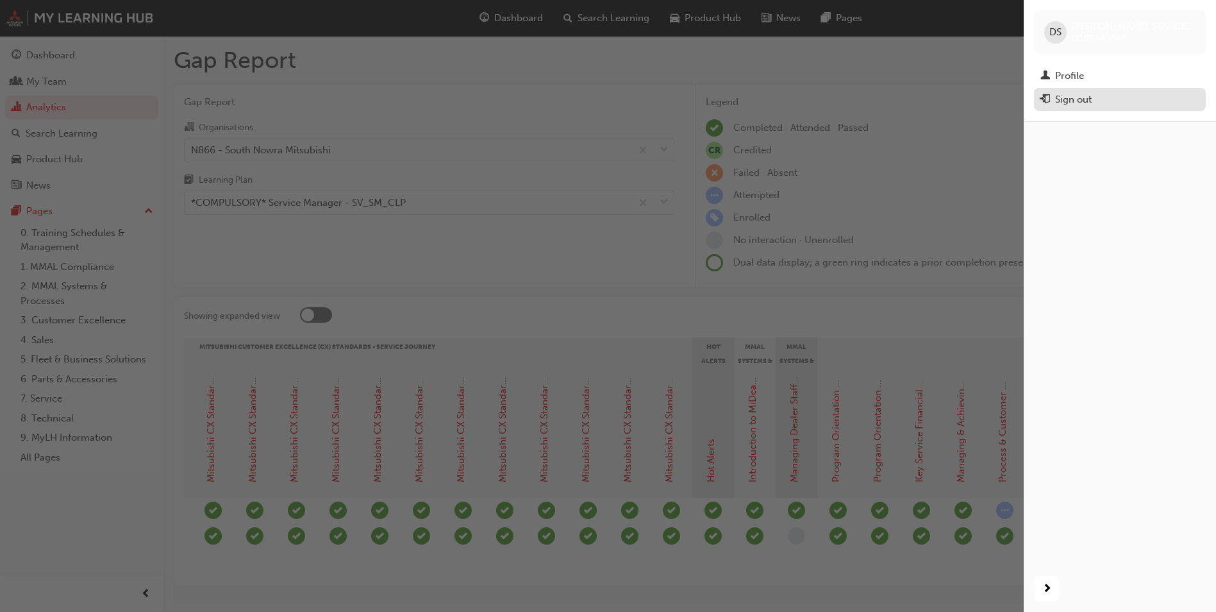
click at [1100, 104] on div "Sign out" at bounding box center [1120, 100] width 159 height 16
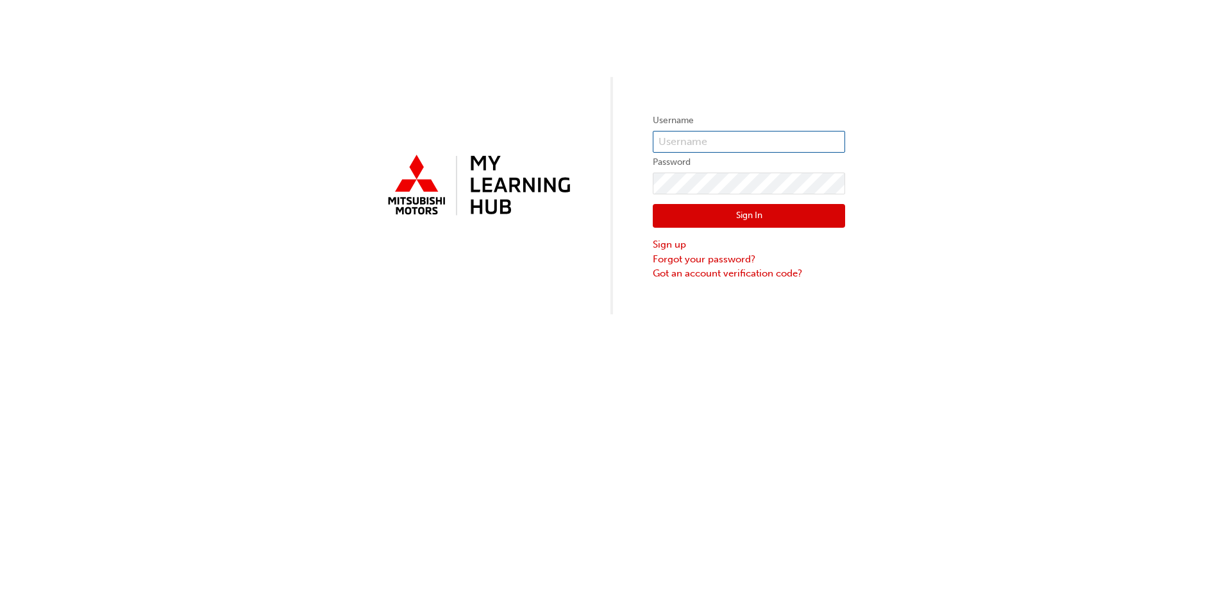
type input "0005940846"
click at [767, 217] on button "Sign In" at bounding box center [749, 216] width 192 height 24
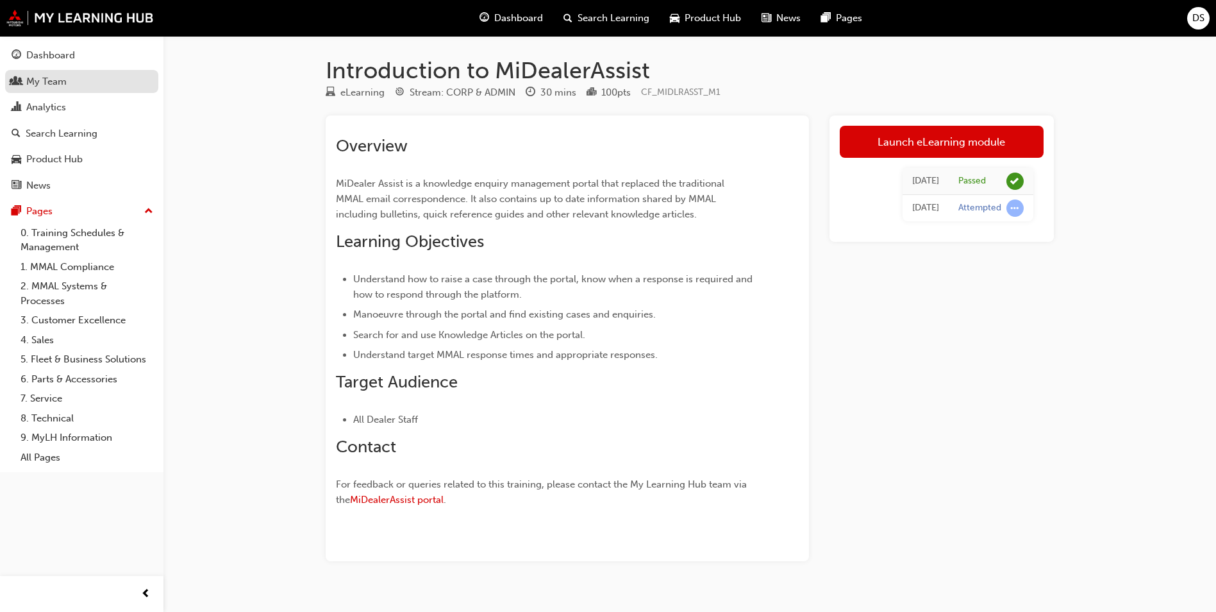
click at [48, 78] on div "My Team" at bounding box center [46, 81] width 40 height 15
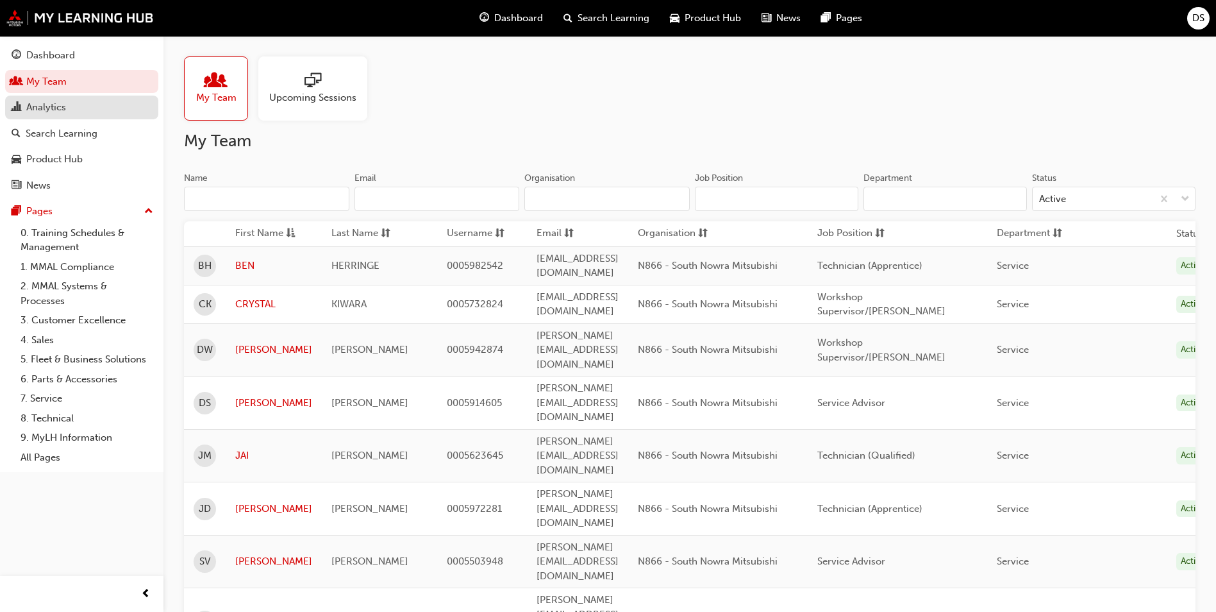
click at [42, 106] on div "Analytics" at bounding box center [46, 107] width 40 height 15
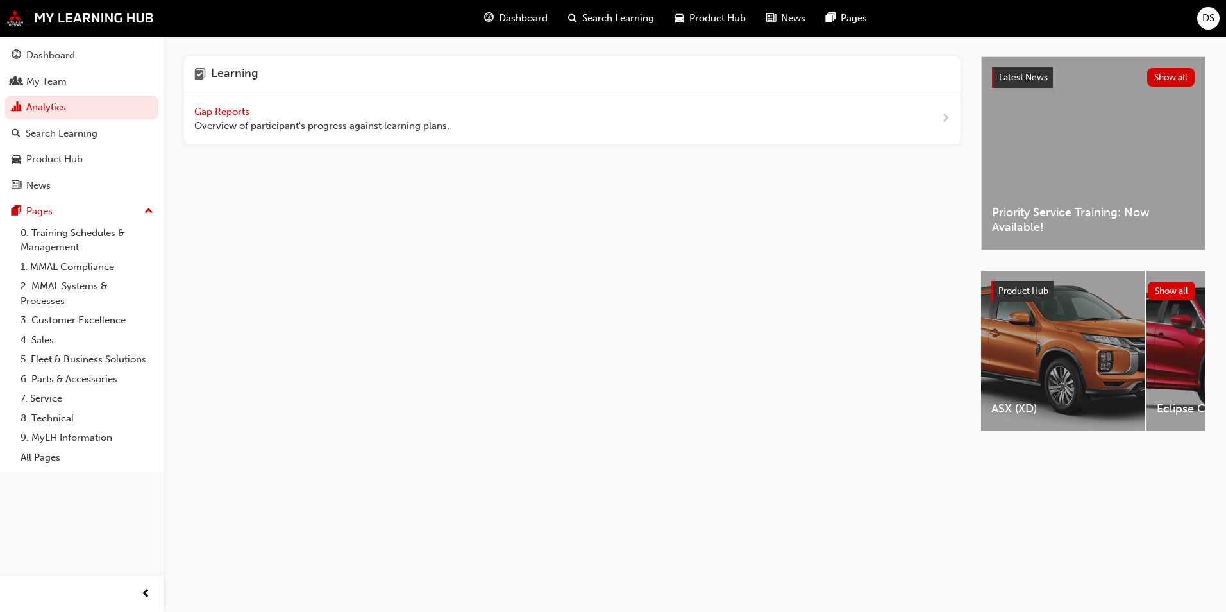
click at [247, 112] on span "Gap Reports" at bounding box center [223, 112] width 58 height 12
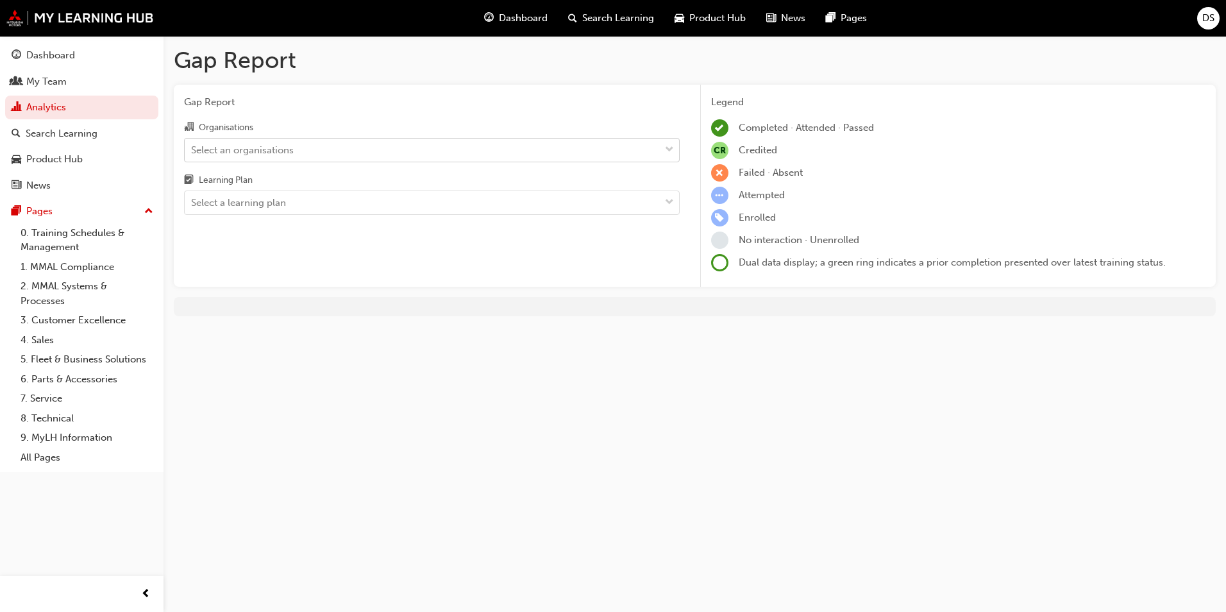
click at [267, 150] on div "Select an organisations" at bounding box center [242, 149] width 103 height 15
click at [192, 150] on input "Organisations Select an organisations" at bounding box center [191, 149] width 1 height 11
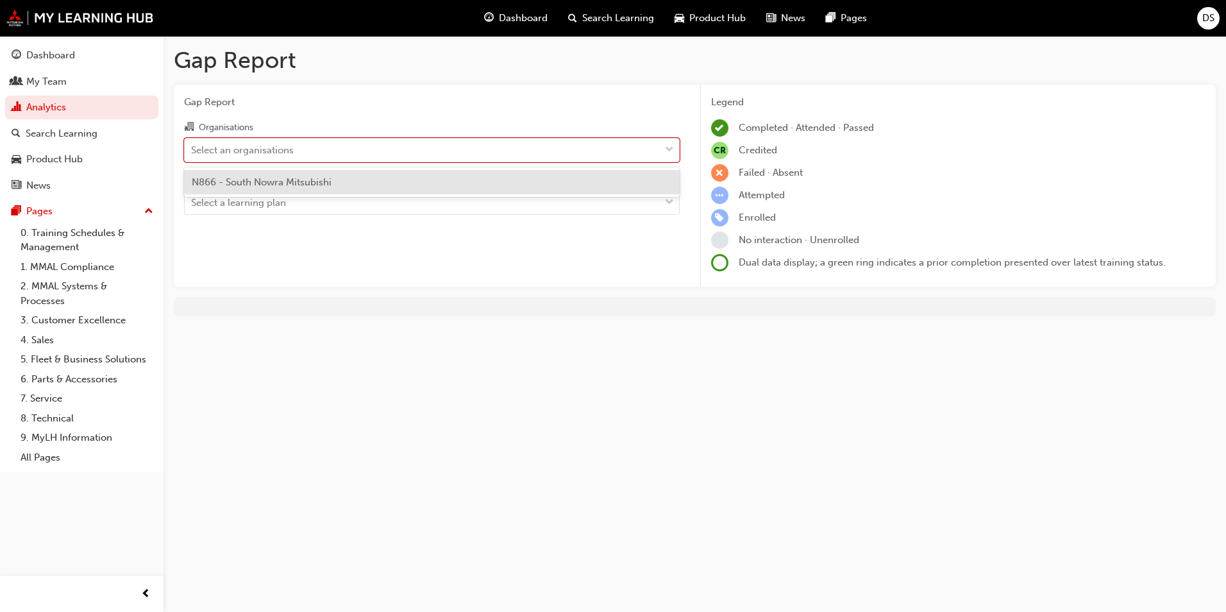
click at [278, 181] on span "N866 - South Nowra Mitsubishi" at bounding box center [262, 182] width 140 height 12
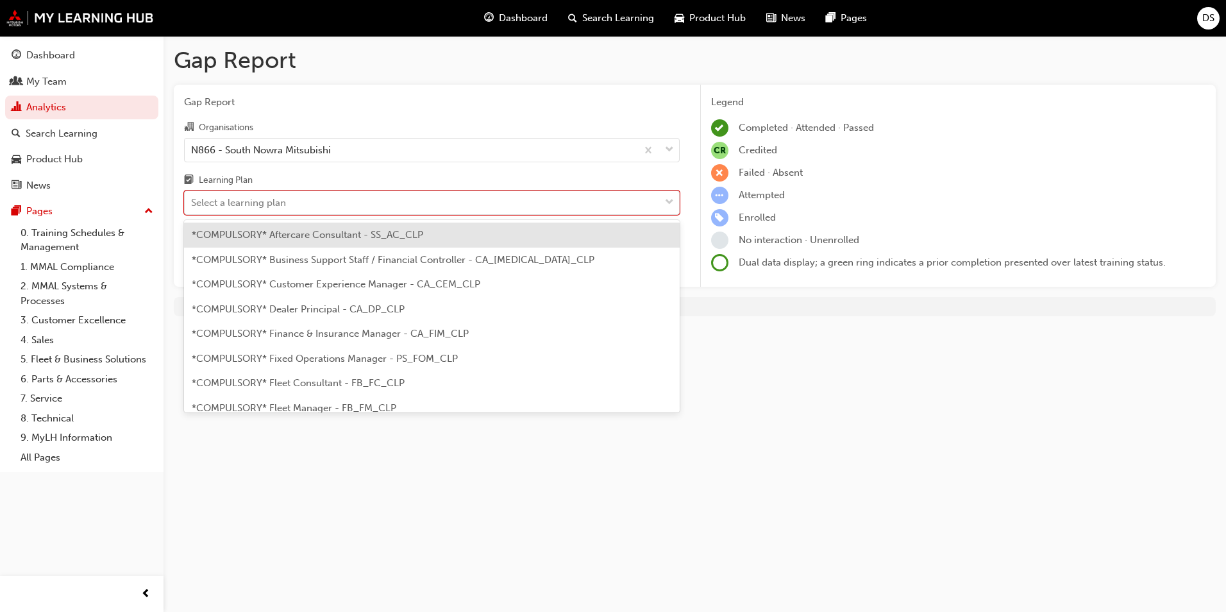
drag, startPoint x: 292, startPoint y: 206, endPoint x: 305, endPoint y: 251, distance: 45.9
click at [293, 212] on div "Select a learning plan" at bounding box center [422, 203] width 475 height 22
click at [192, 208] on input "Learning Plan option *COMPULSORY* Aftercare Consultant - SS_AC_CLP focused, 1 o…" at bounding box center [191, 202] width 1 height 11
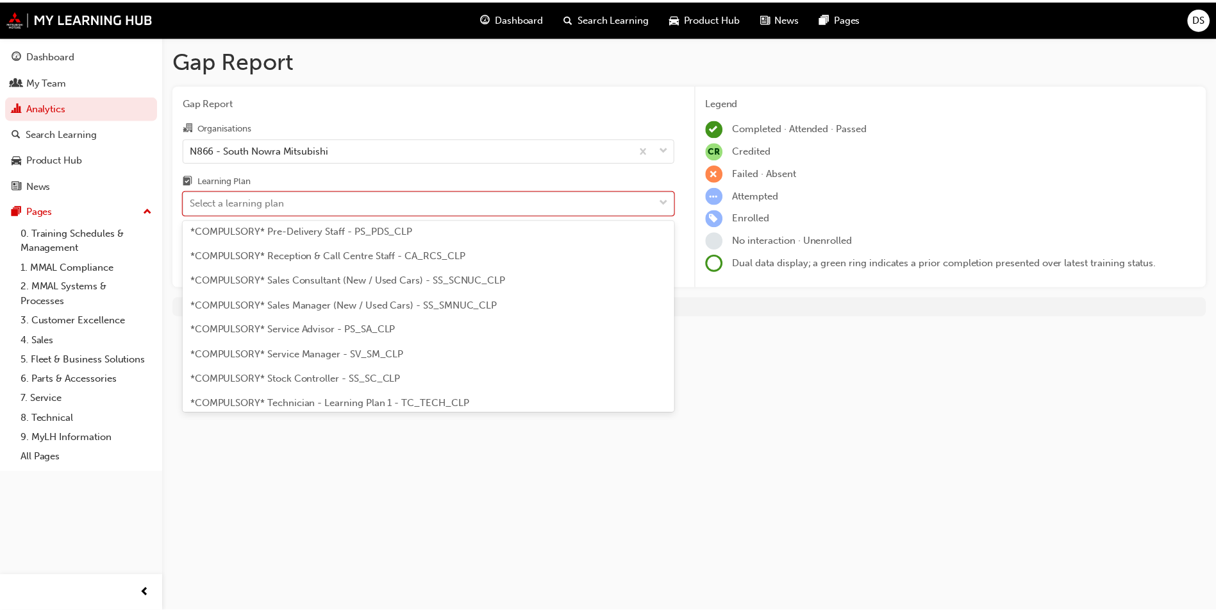
scroll to position [385, 0]
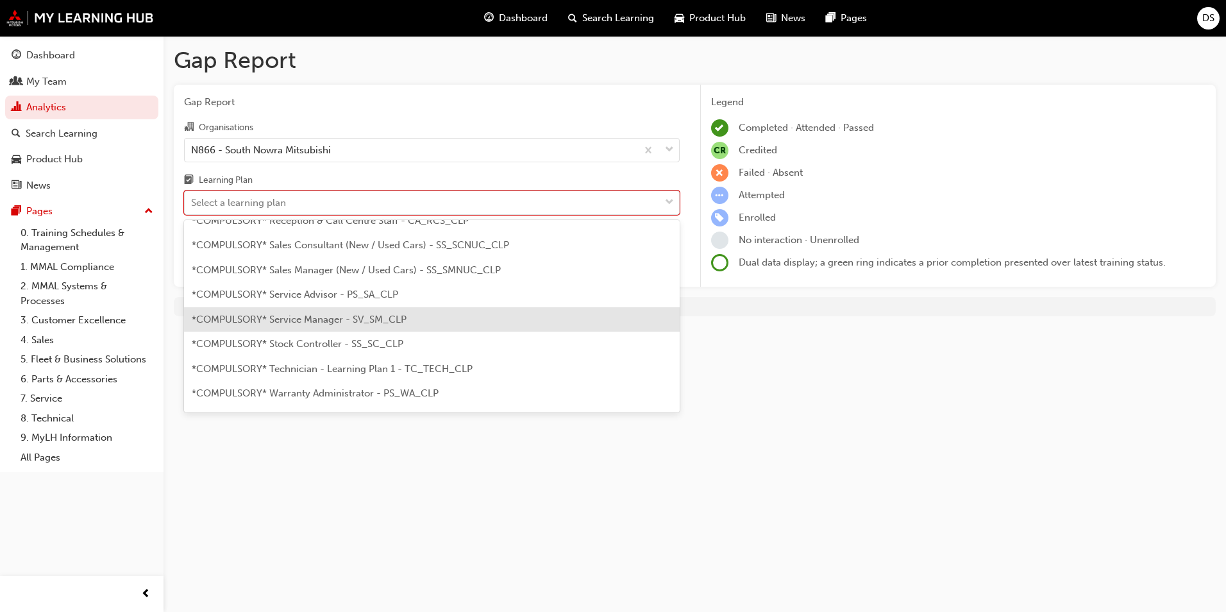
click at [380, 322] on span "*COMPULSORY* Service Manager - SV_SM_CLP" at bounding box center [299, 320] width 215 height 12
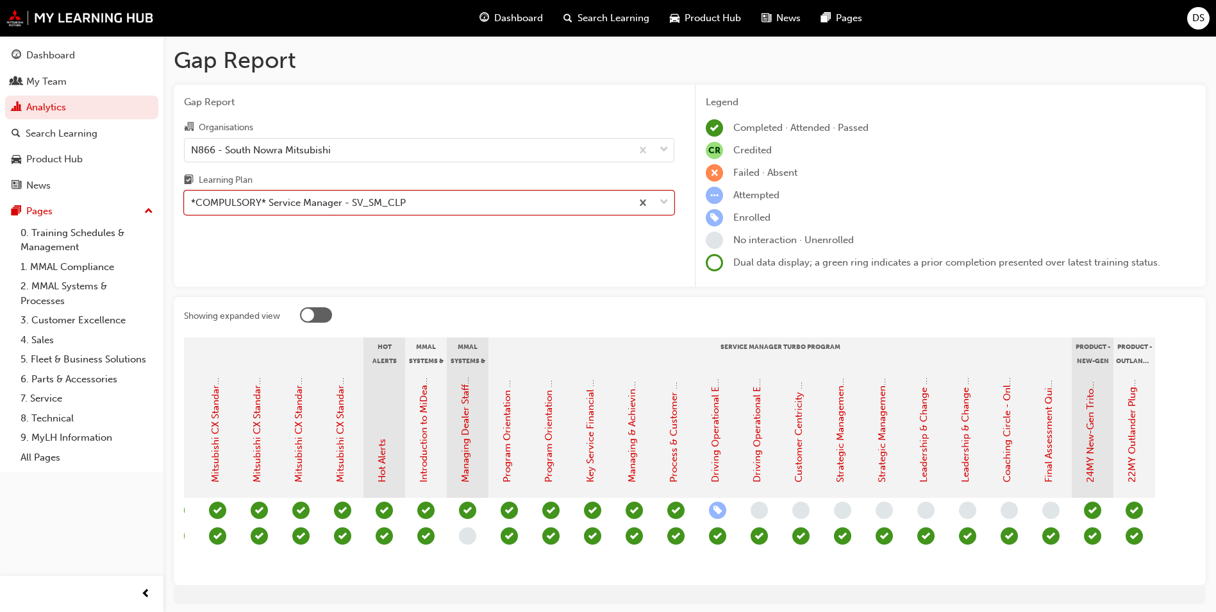
scroll to position [0, 989]
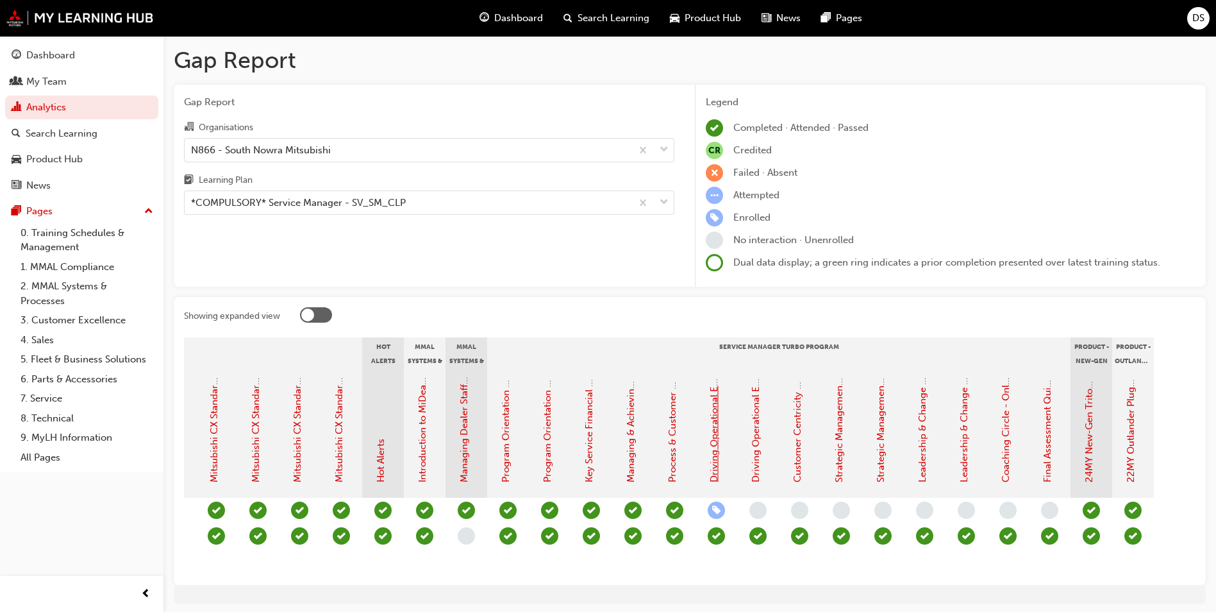
click at [715, 437] on link "Driving Operational Excellence - Face to Face Instructor Led Session (Service M…" at bounding box center [714, 254] width 12 height 457
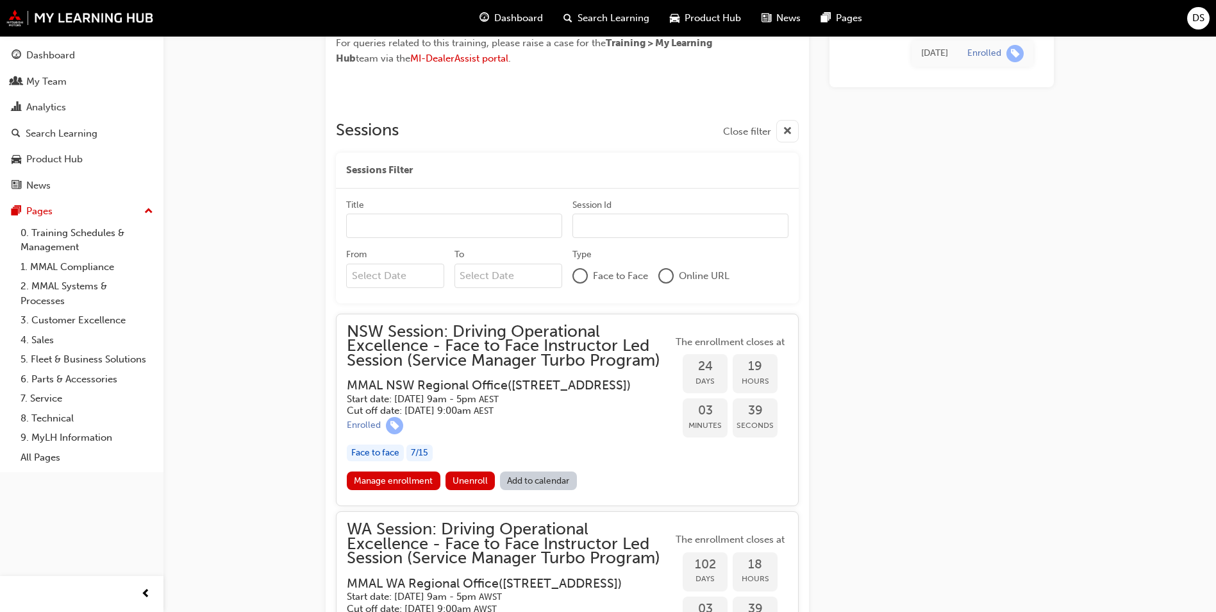
scroll to position [1037, 0]
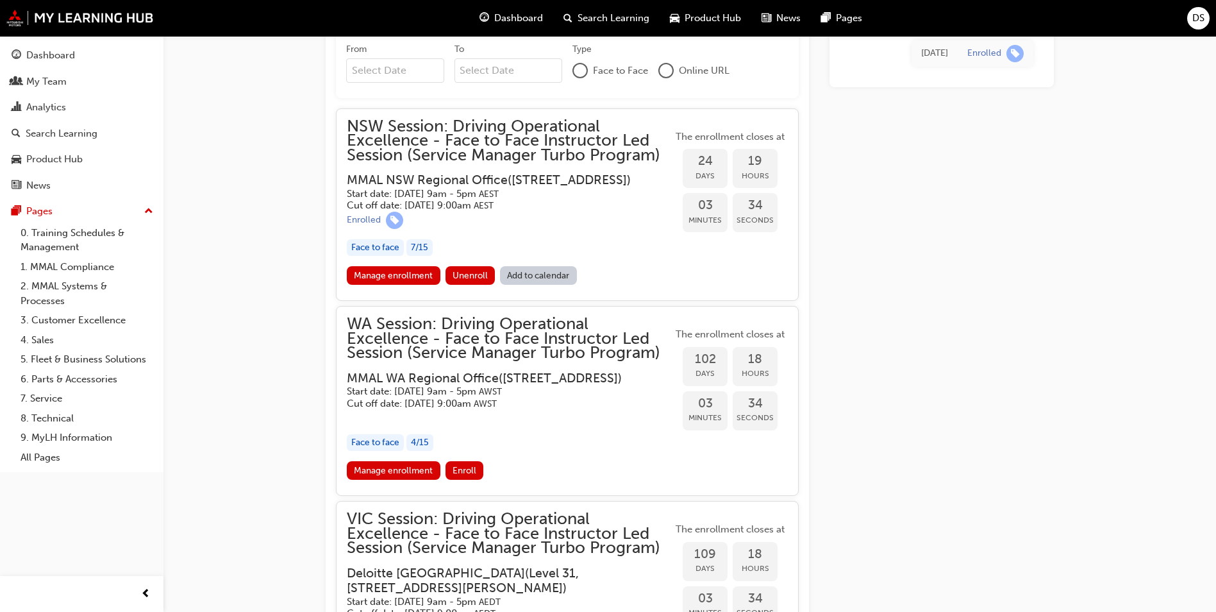
click at [383, 256] on div "Face to face" at bounding box center [375, 247] width 57 height 17
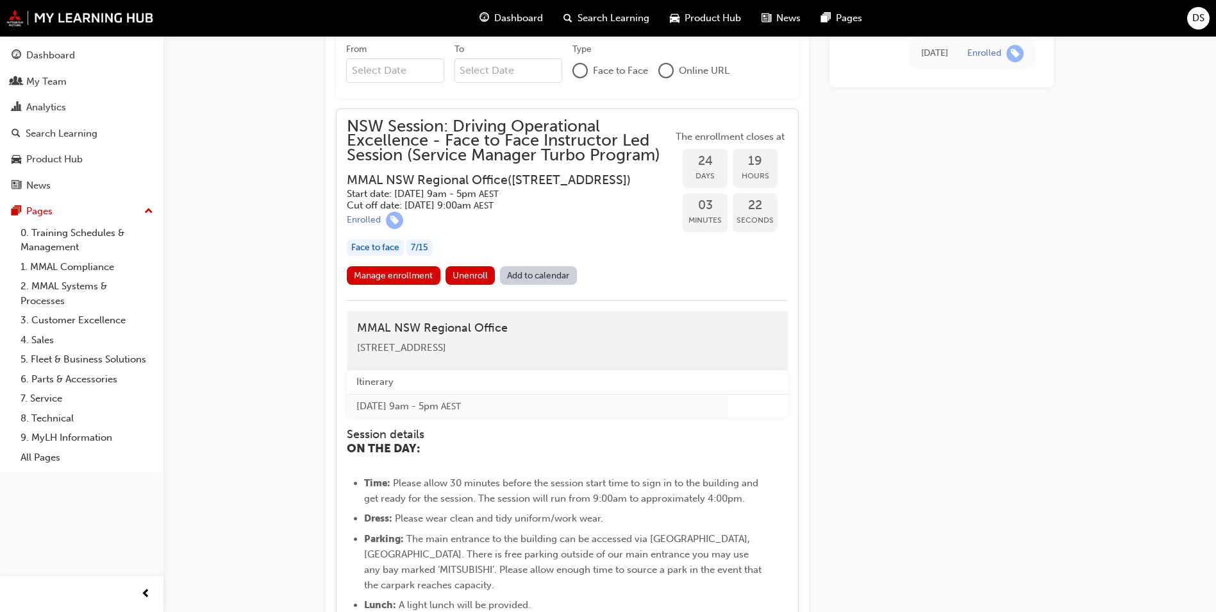
click at [1058, 287] on div "Driving Operational Excellence - Face to Face Instructor Led Session (Service M…" at bounding box center [689, 468] width 769 height 2899
